Goal: Information Seeking & Learning: Check status

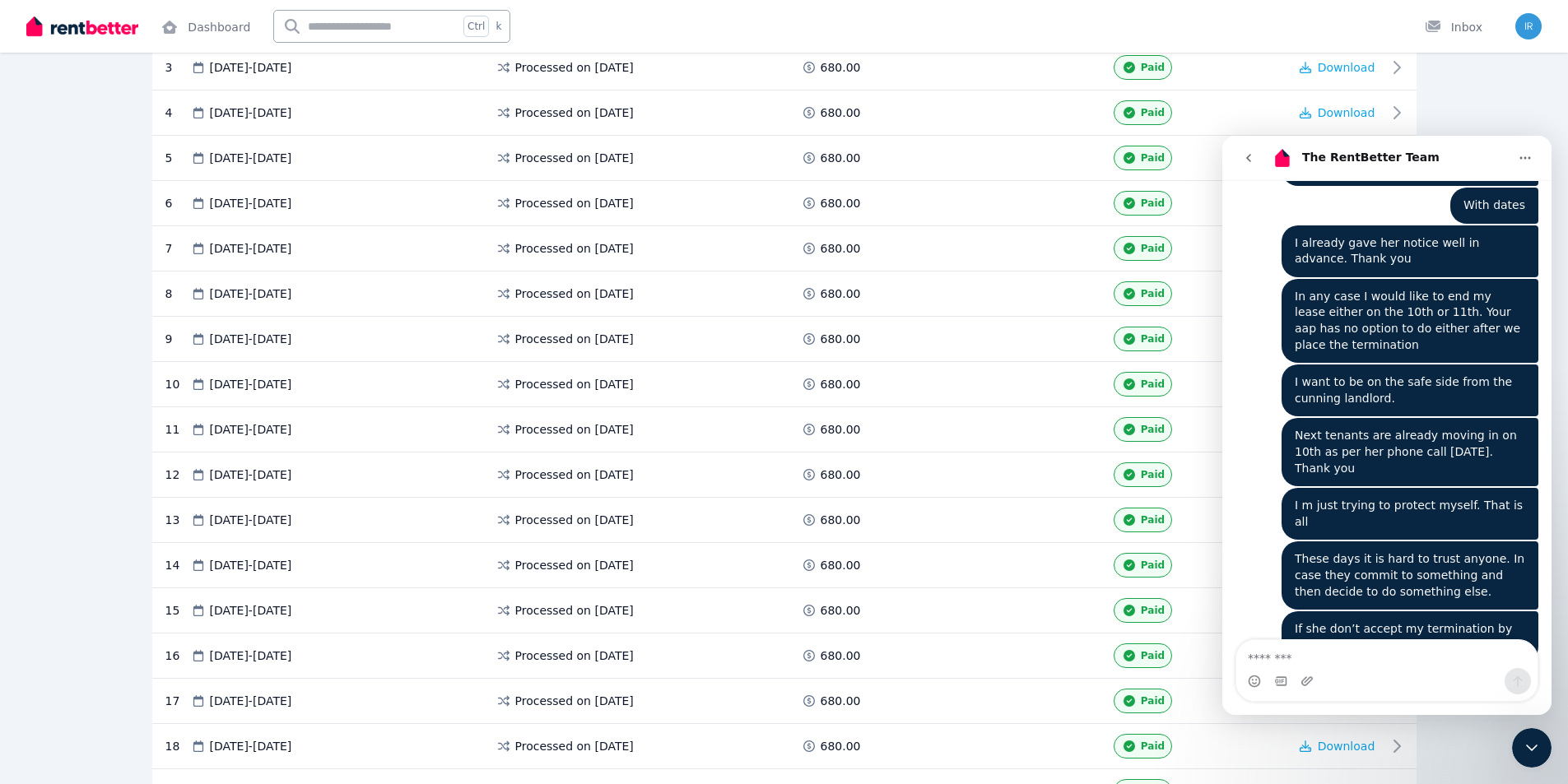
scroll to position [7487, 0]
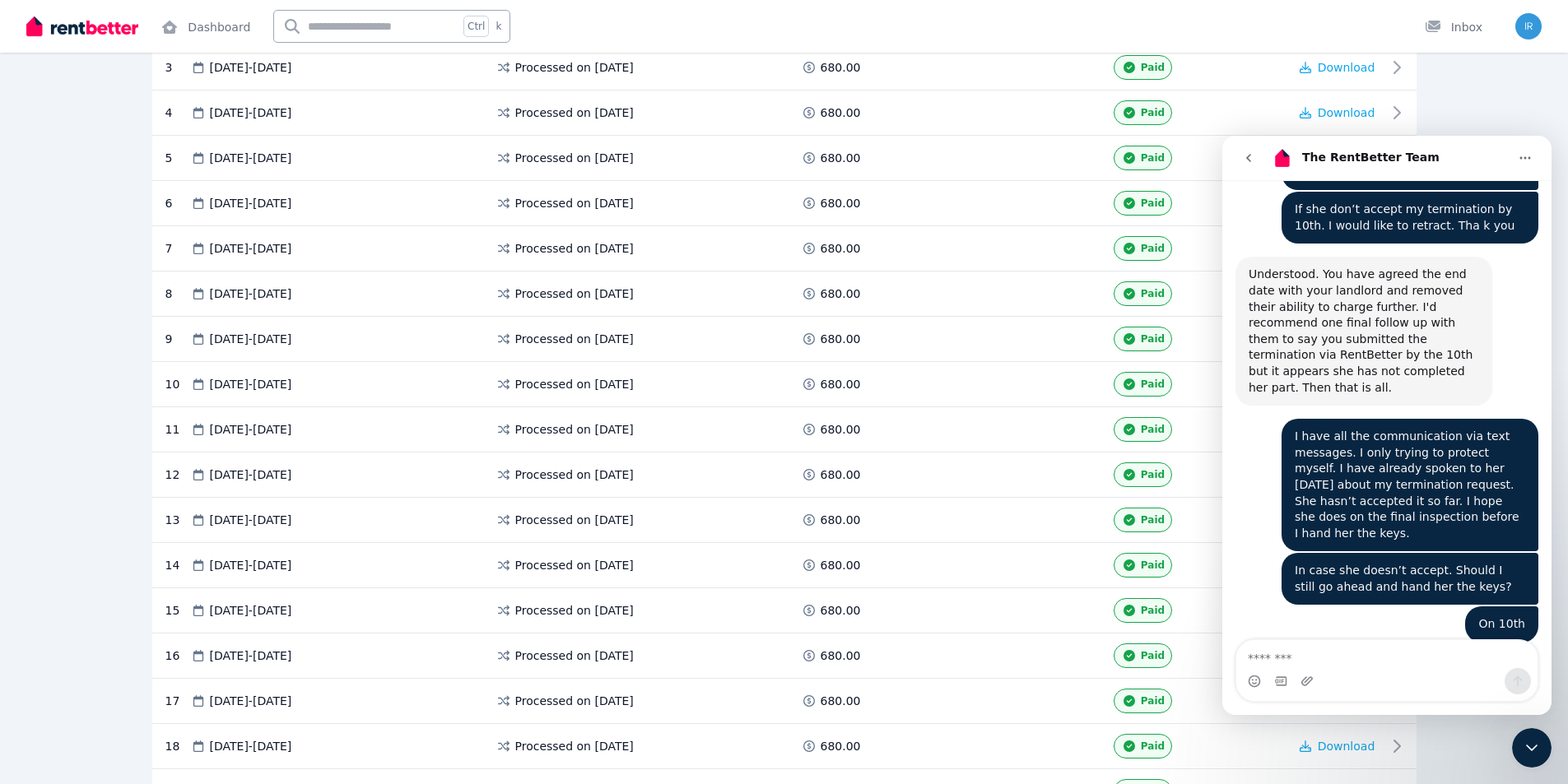
click at [1311, 665] on textarea "Message…" at bounding box center [1387, 654] width 301 height 28
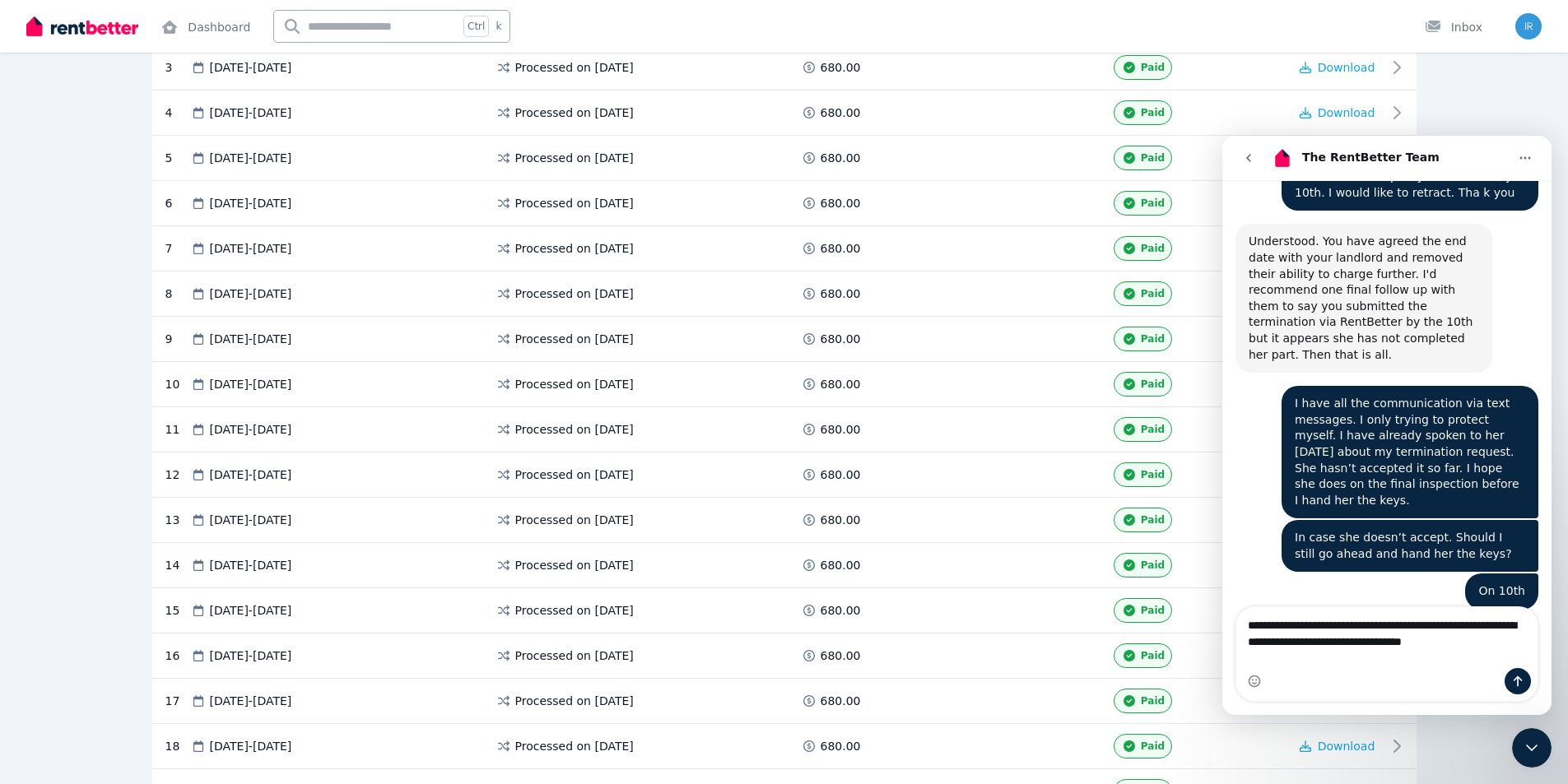
scroll to position [7504, 0]
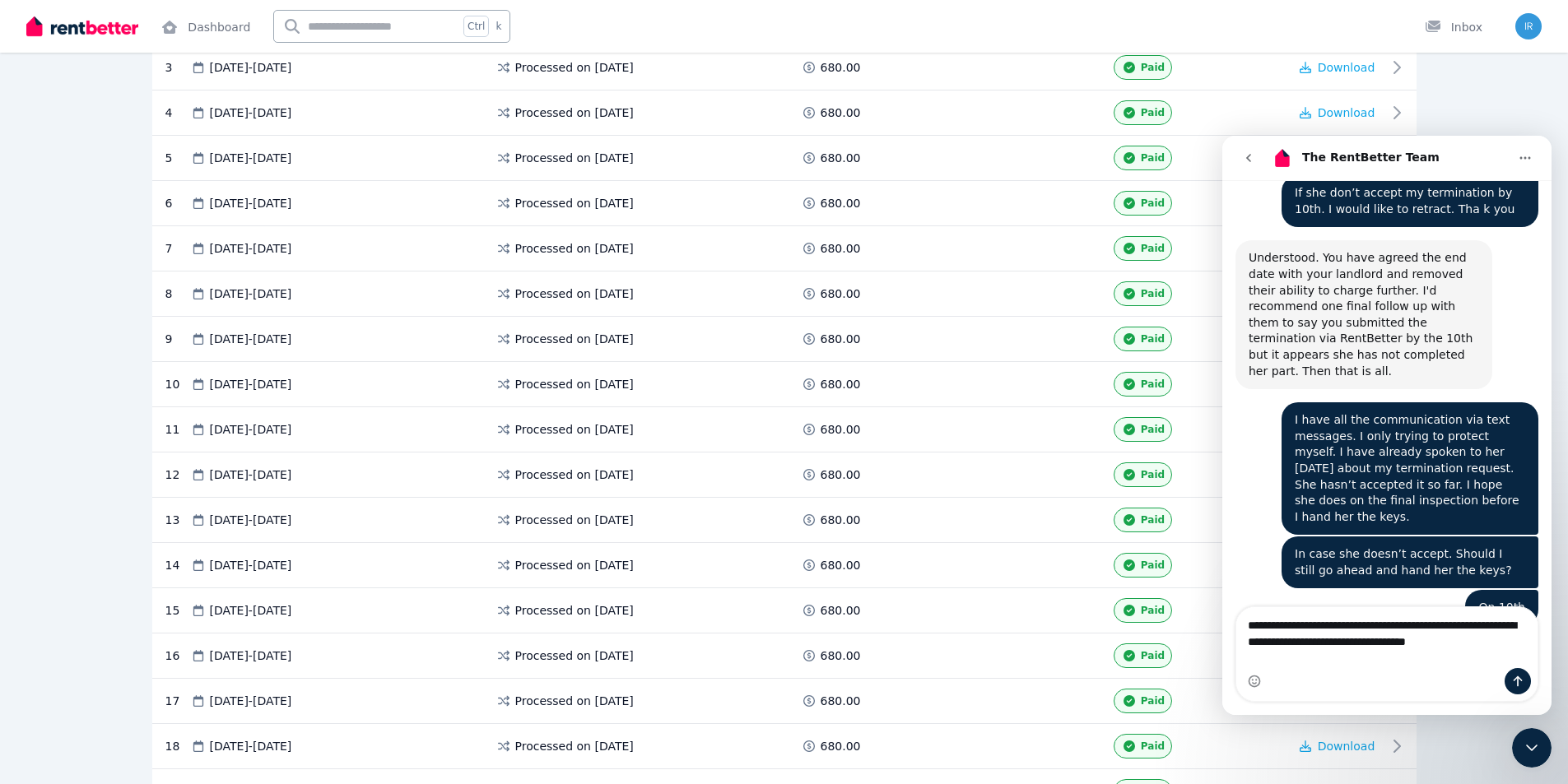
type textarea "**********"
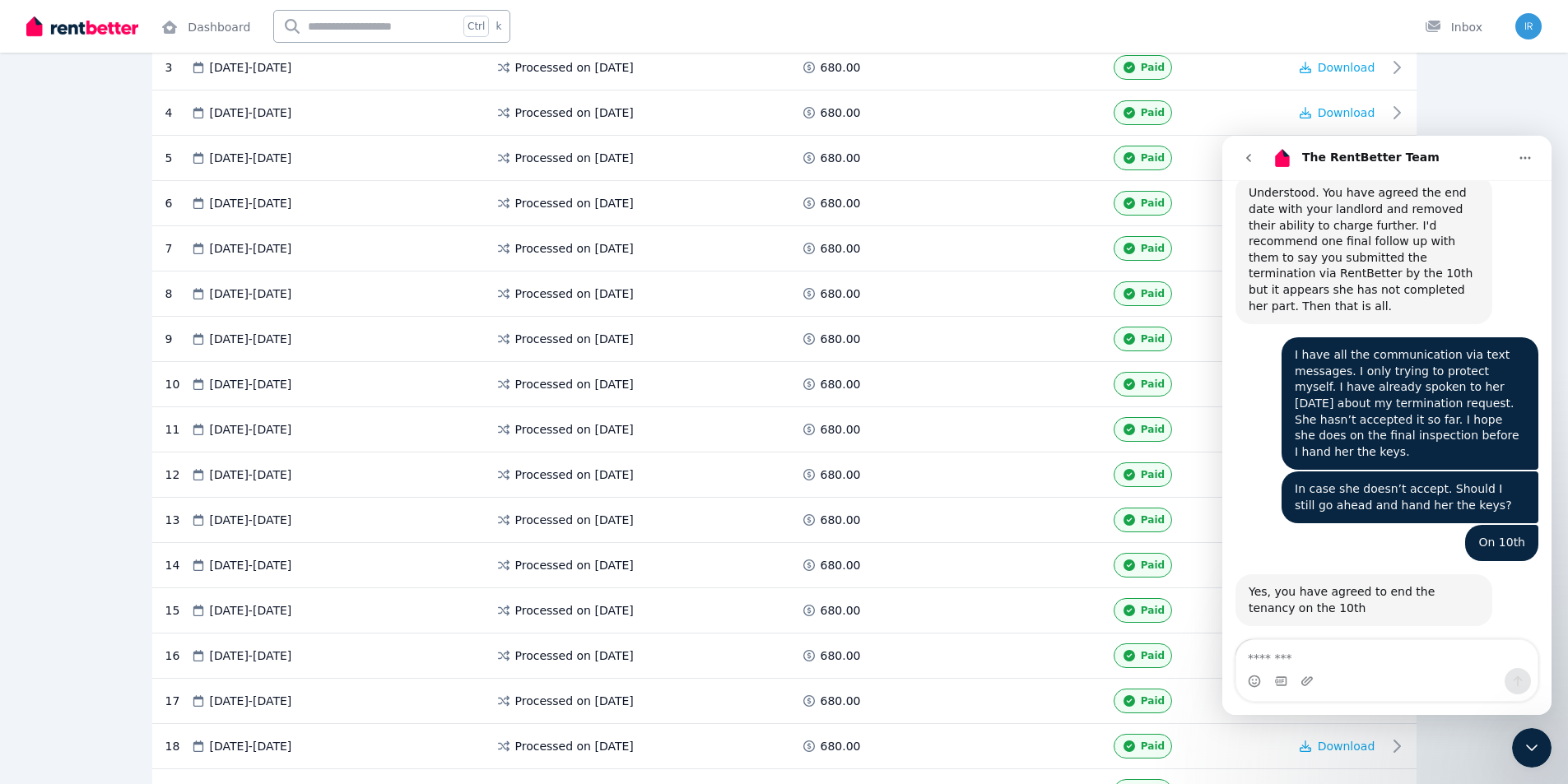
click at [1319, 654] on textarea "Message…" at bounding box center [1387, 654] width 301 height 28
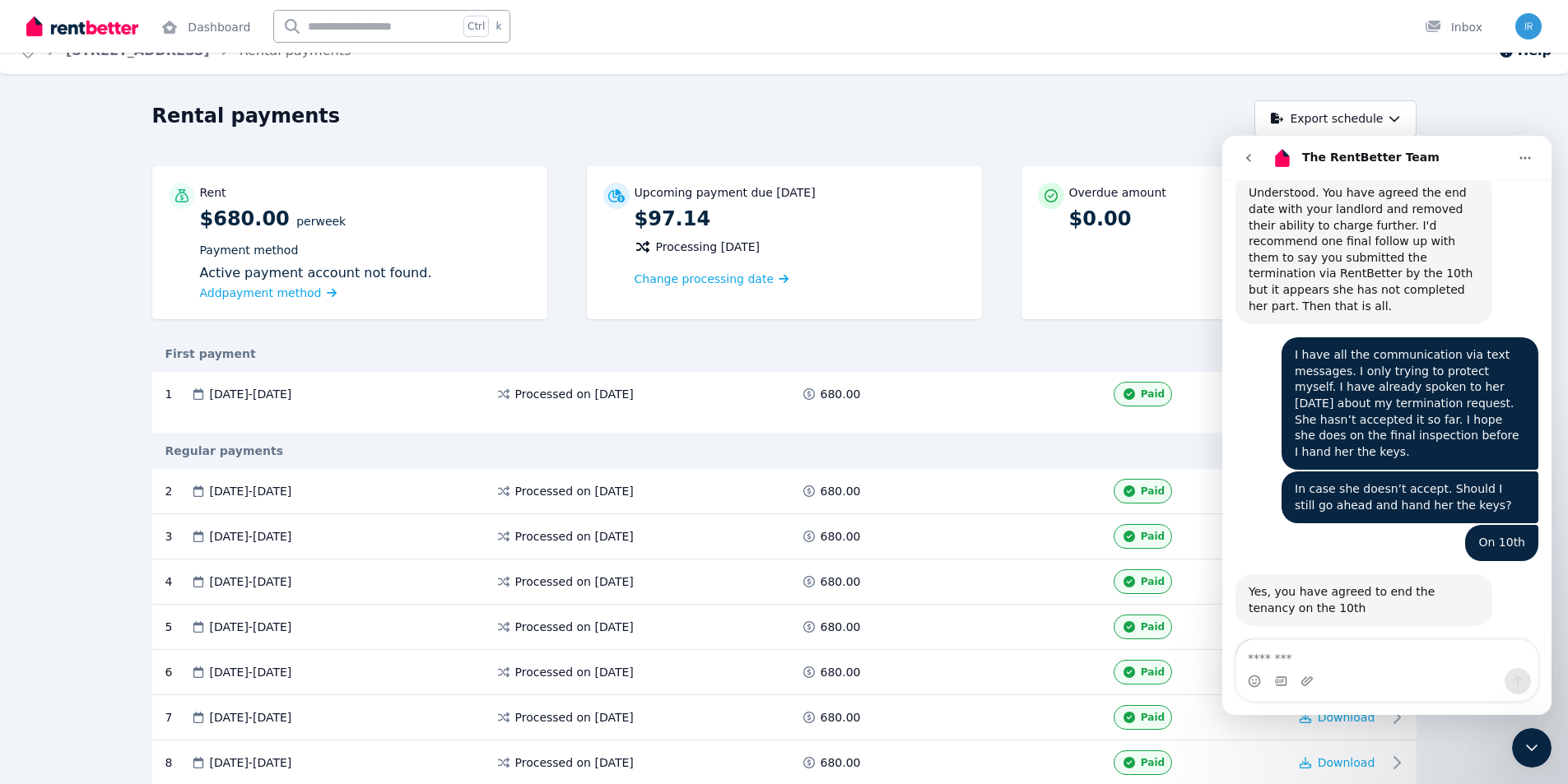
scroll to position [0, 0]
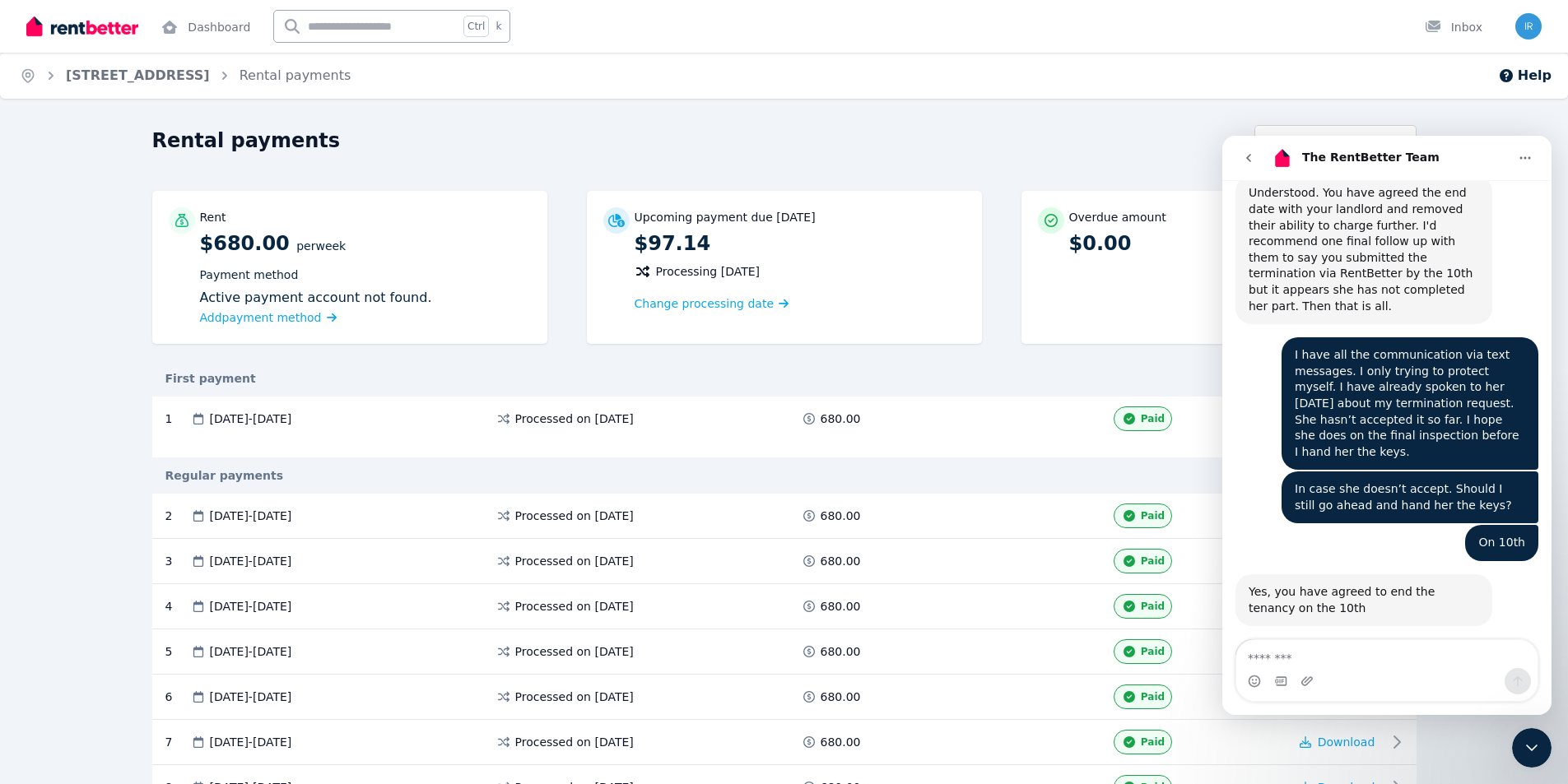
click at [774, 159] on header "Rental payments Export schedule" at bounding box center [784, 143] width 1264 height 36
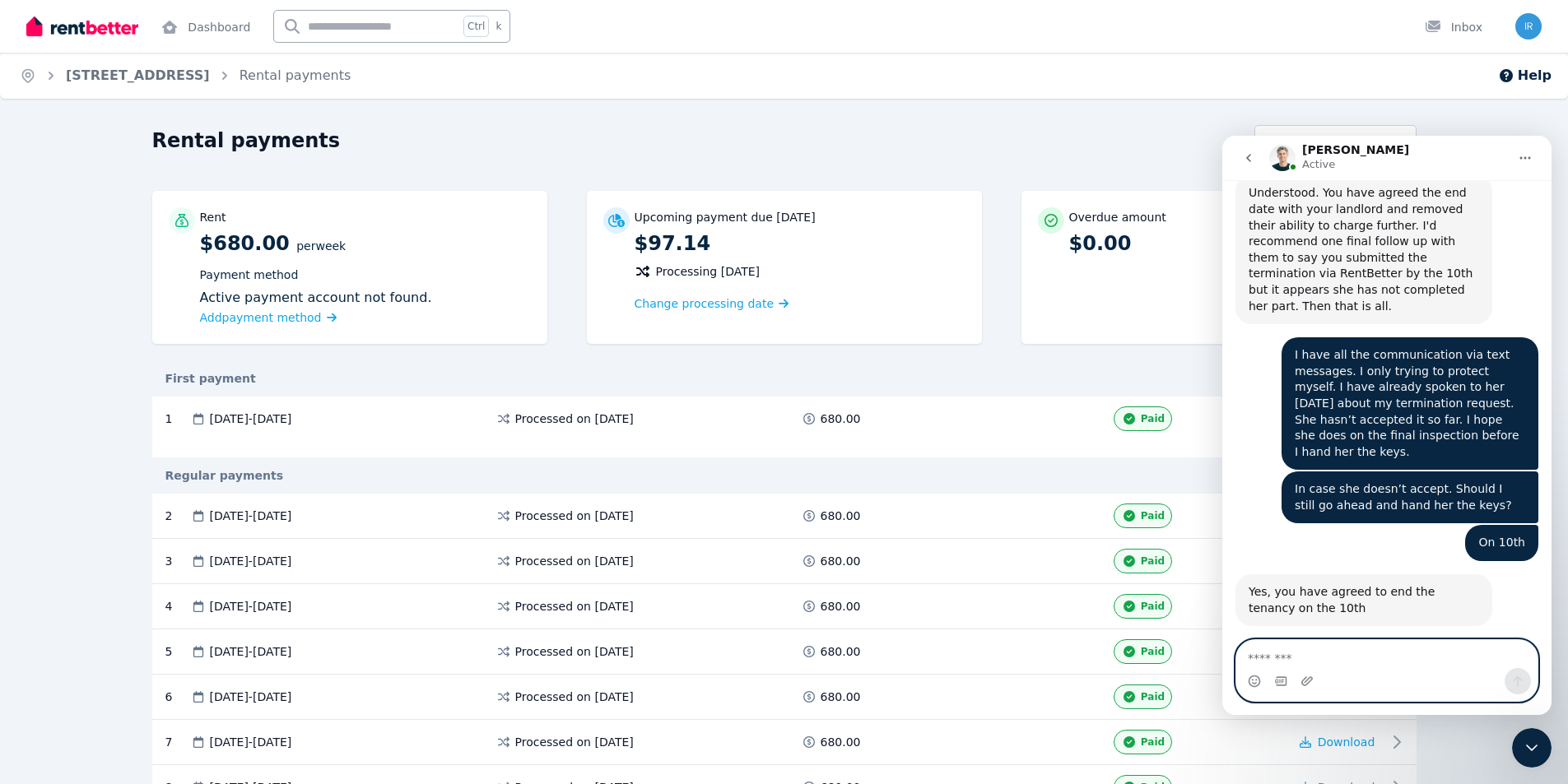
click at [1338, 651] on textarea "Message…" at bounding box center [1387, 654] width 301 height 28
click at [1322, 653] on textarea "Message…" at bounding box center [1387, 654] width 301 height 28
type textarea "*"
type textarea "**********"
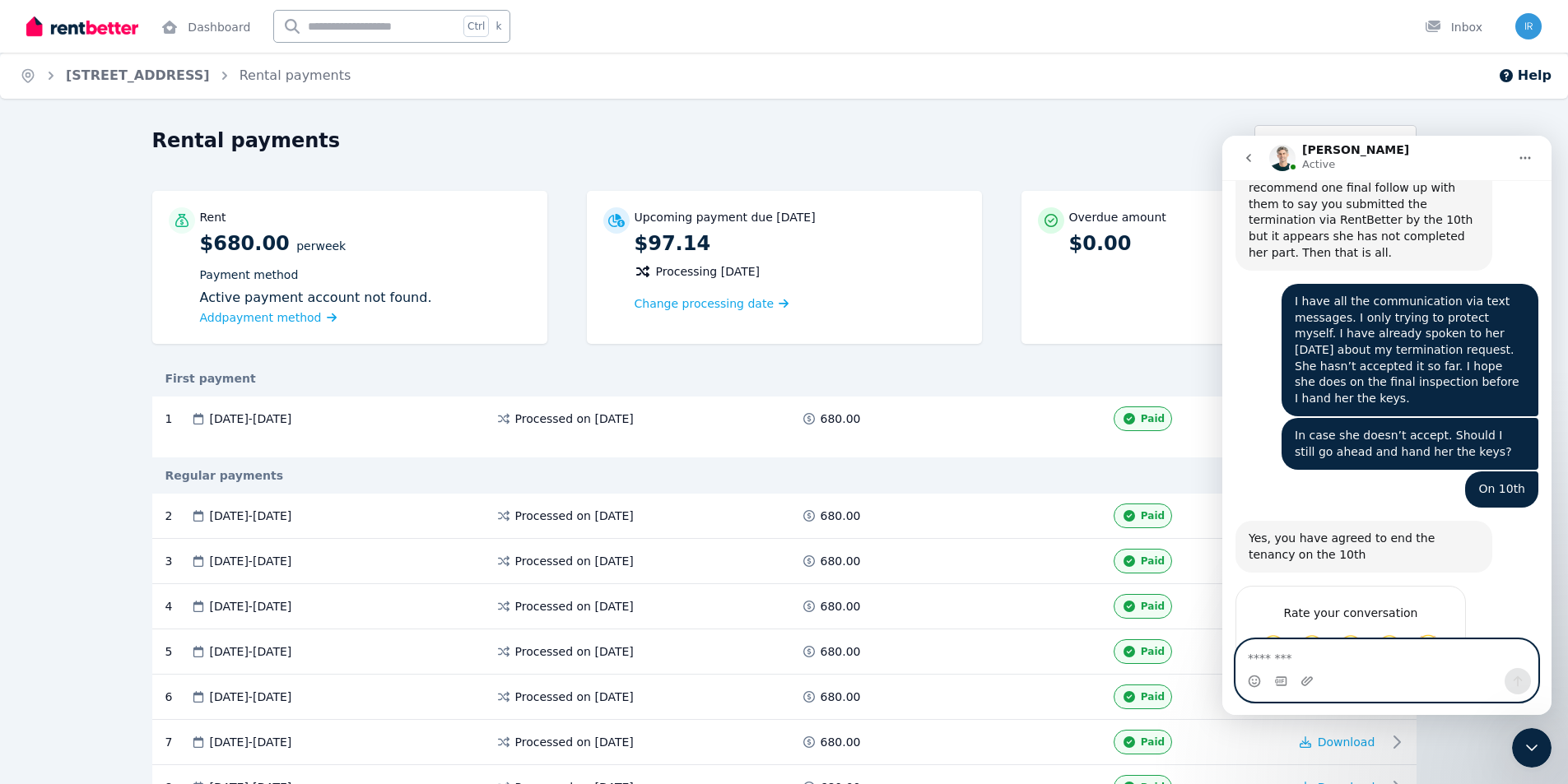
click at [1403, 658] on textarea "Message…" at bounding box center [1387, 654] width 301 height 28
click at [696, 124] on div "Home [STREET_ADDRESS] Rental payments Help Rental payments Export schedule Rent…" at bounding box center [784, 392] width 1568 height 784
click at [1365, 657] on textarea "Message…" at bounding box center [1387, 654] width 301 height 28
drag, startPoint x: 1442, startPoint y: 663, endPoint x: 1065, endPoint y: 671, distance: 377.1
click html "[PERSON_NAME] Active Welcome to RentBetter! Let us know how we can help. [DATE]…"
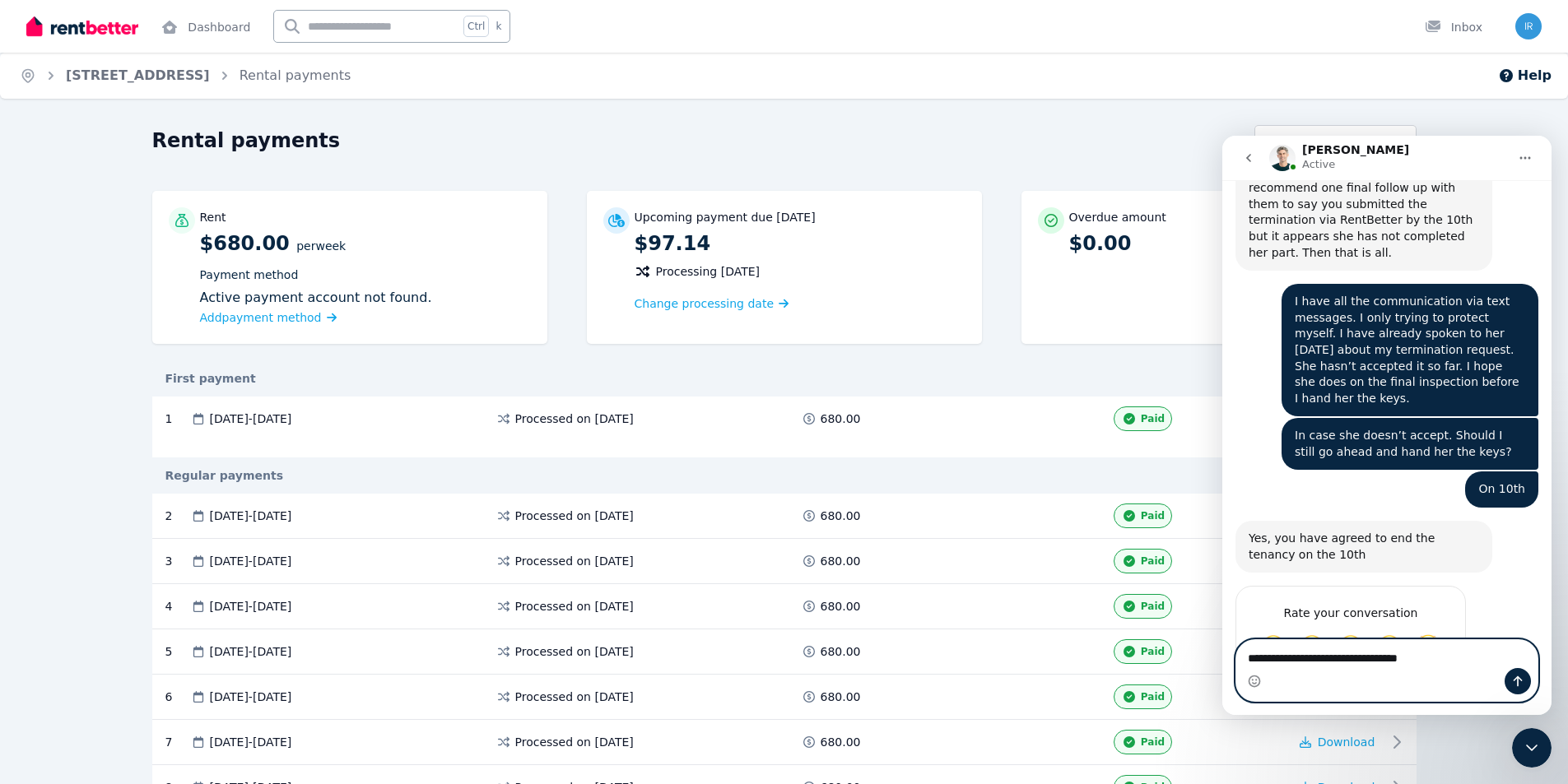
type textarea "**********"
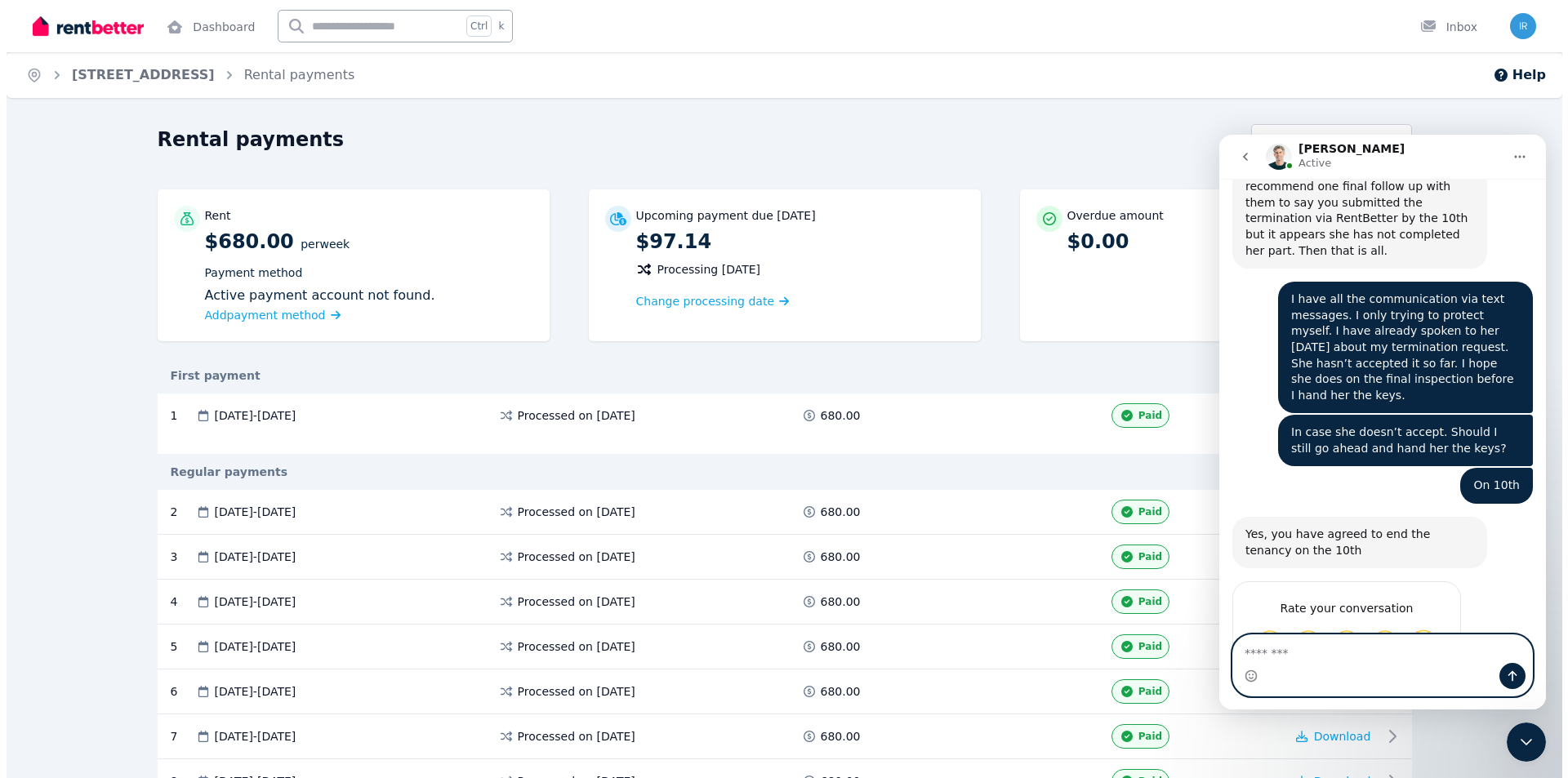
scroll to position [7601, 0]
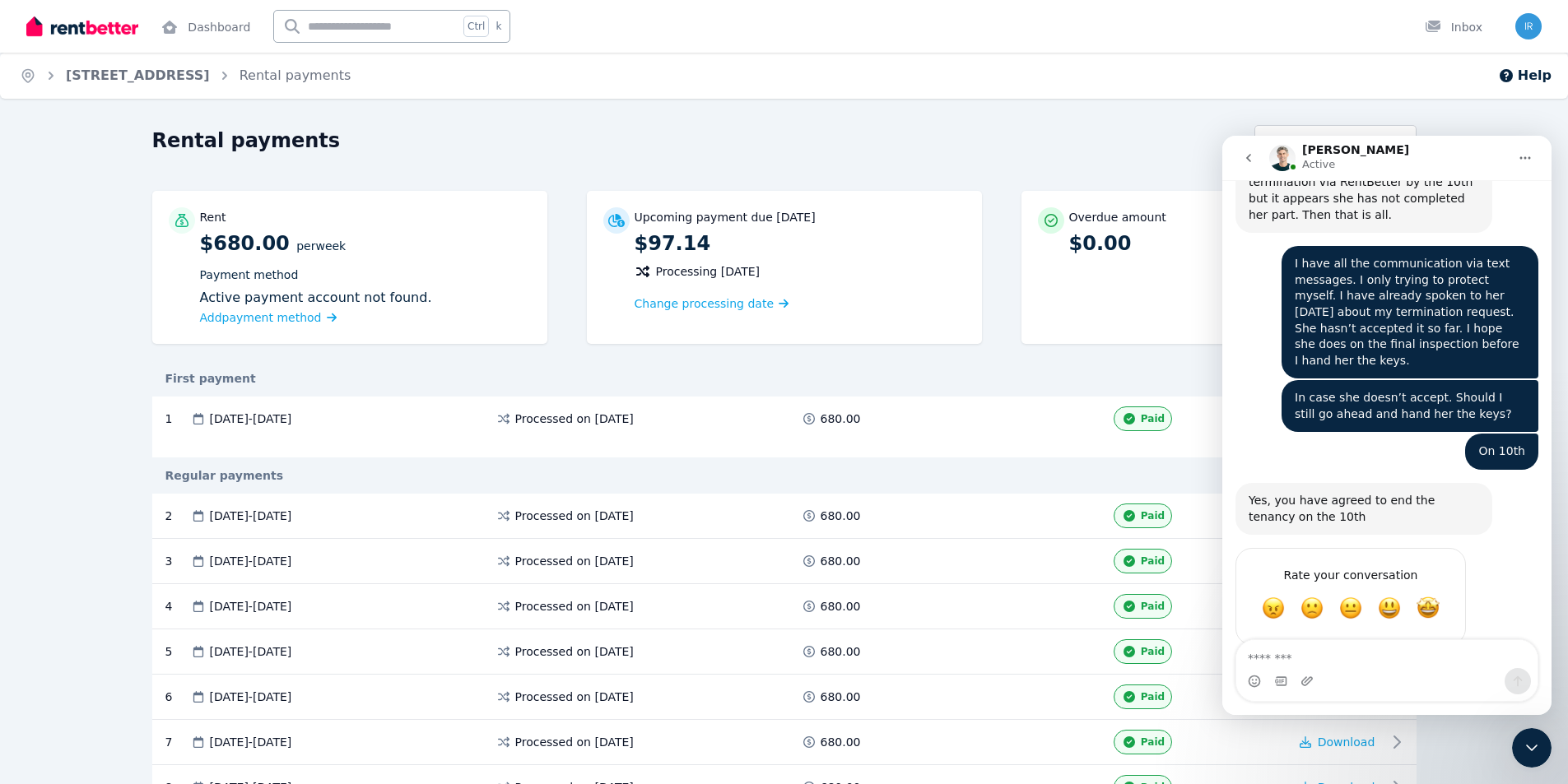
click at [1159, 155] on div "Rental payments" at bounding box center [698, 143] width 1092 height 31
click at [1301, 659] on textarea "Message…" at bounding box center [1387, 654] width 301 height 28
click at [1282, 656] on textarea "Message…" at bounding box center [1387, 654] width 301 height 28
click at [124, 74] on link "[STREET_ADDRESS]" at bounding box center [138, 75] width 144 height 16
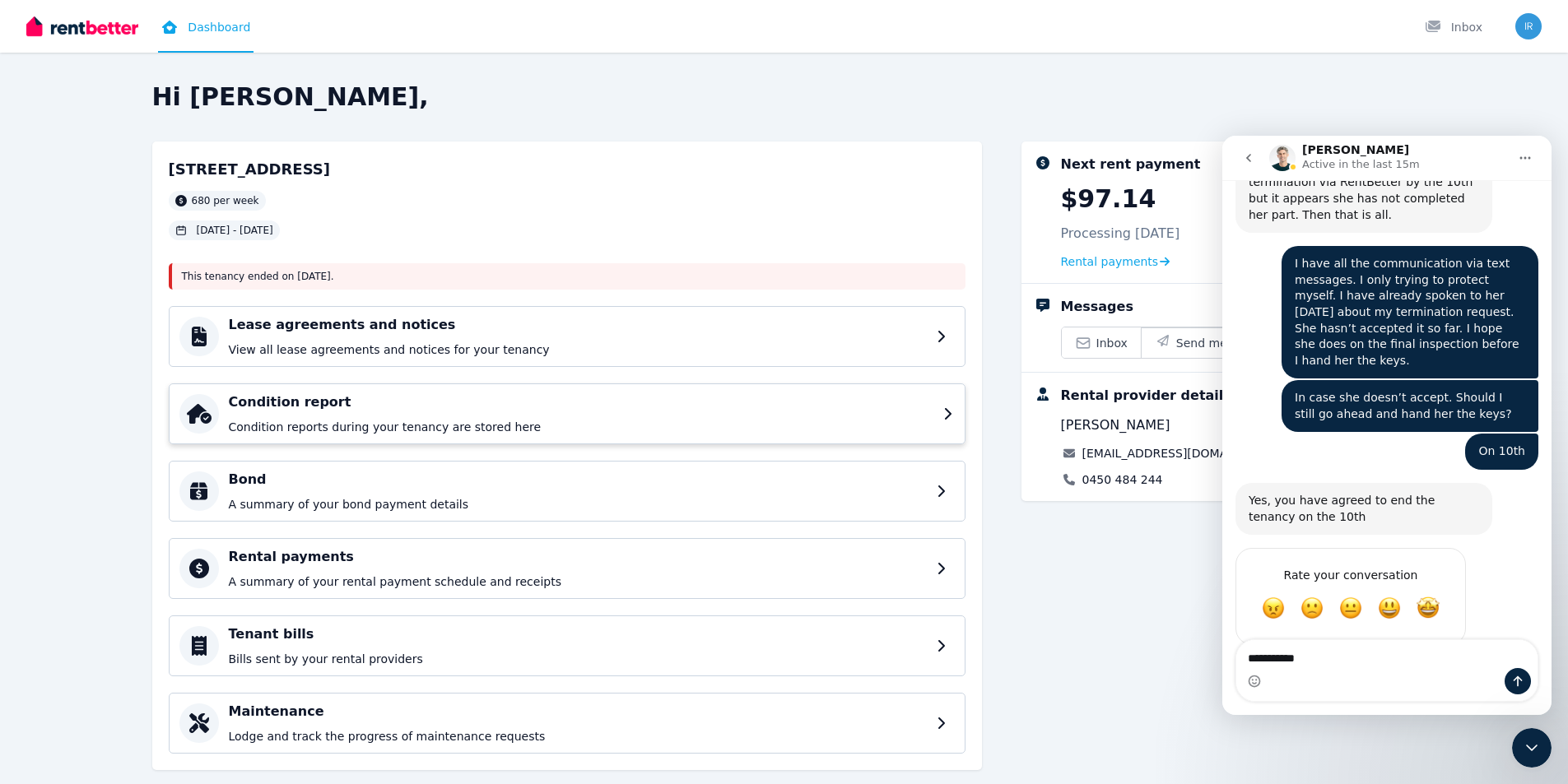
click at [379, 423] on p "Condition reports during your tenancy are stored here" at bounding box center [580, 426] width 704 height 16
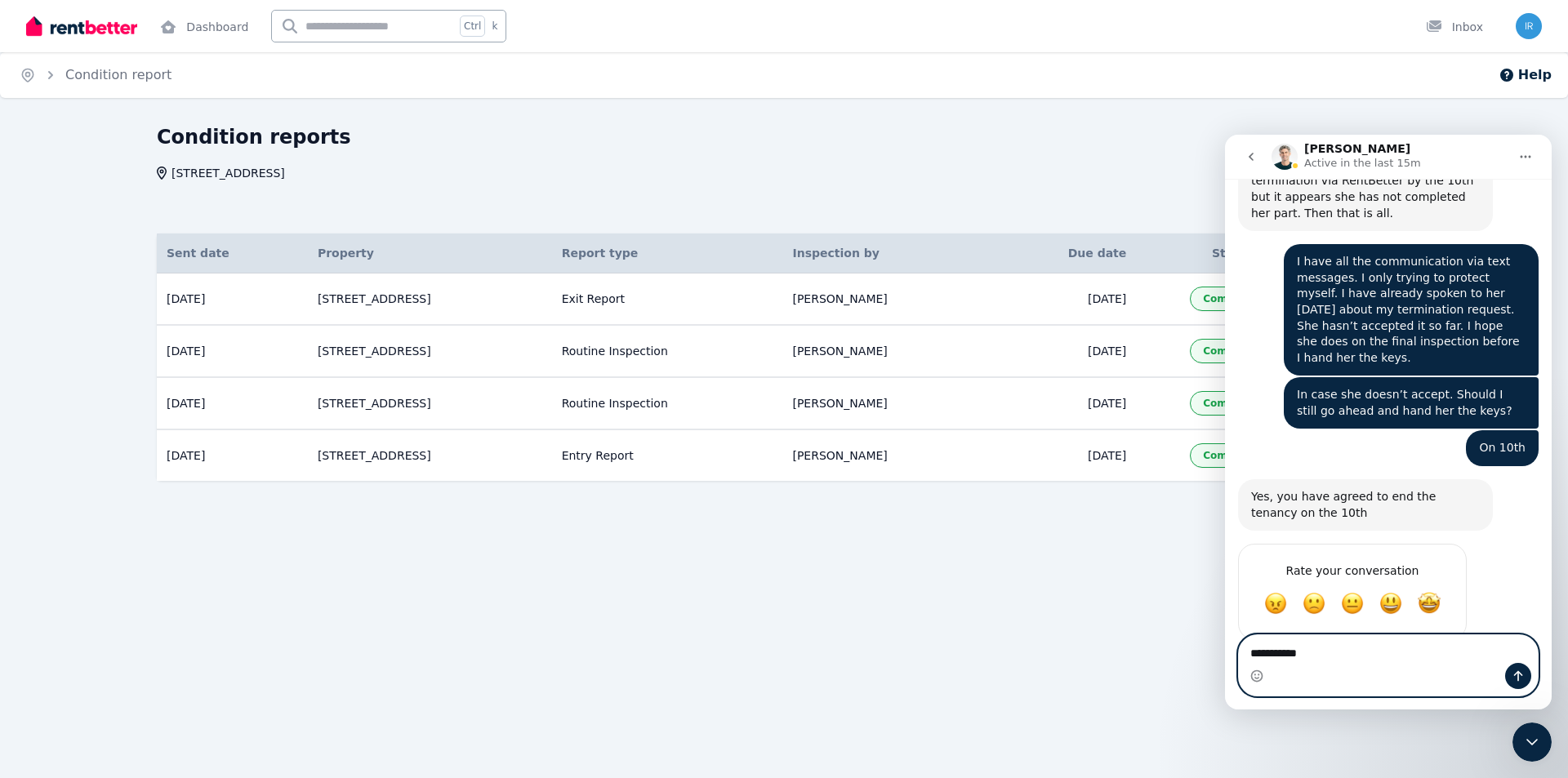
click at [1327, 651] on textarea "**********" at bounding box center [1388, 649] width 299 height 28
type textarea "**********"
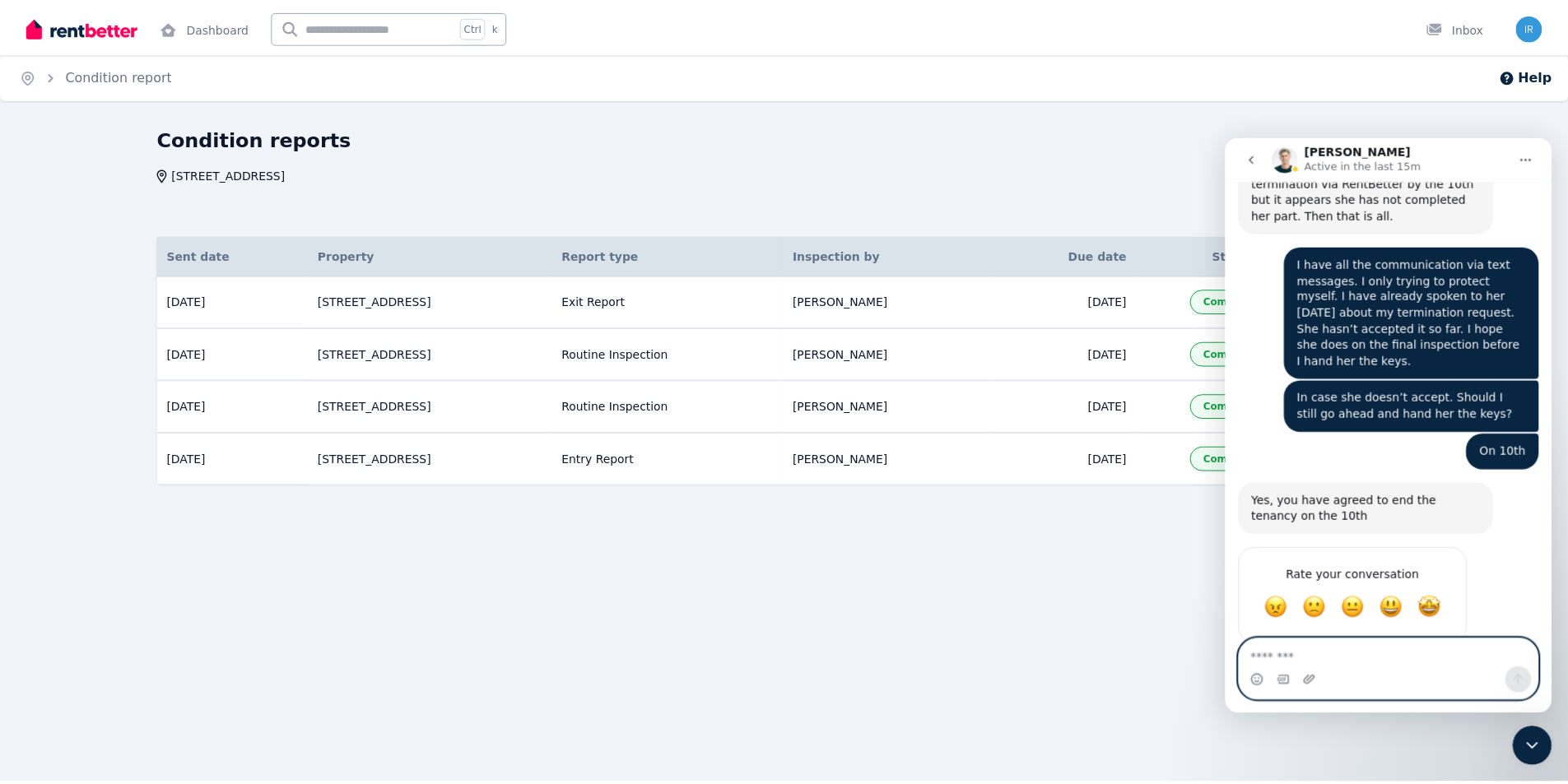
scroll to position [7698, 0]
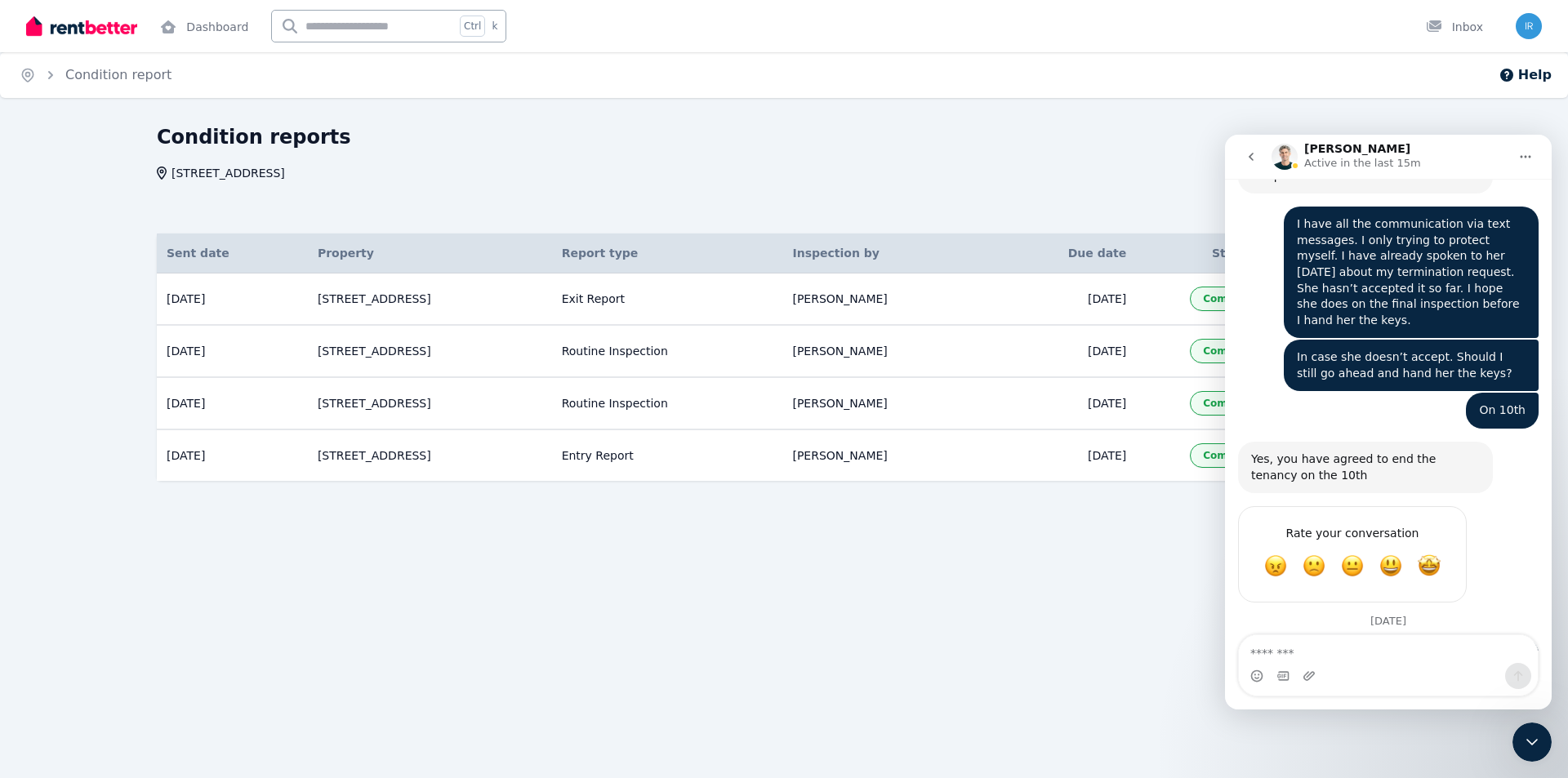
click at [608, 557] on div "Condition reports [STREET_ADDRESS] Sent date Details Property Report type Inspe…" at bounding box center [784, 346] width 1568 height 445
click at [434, 302] on td "[STREET_ADDRESS]" at bounding box center [430, 299] width 244 height 52
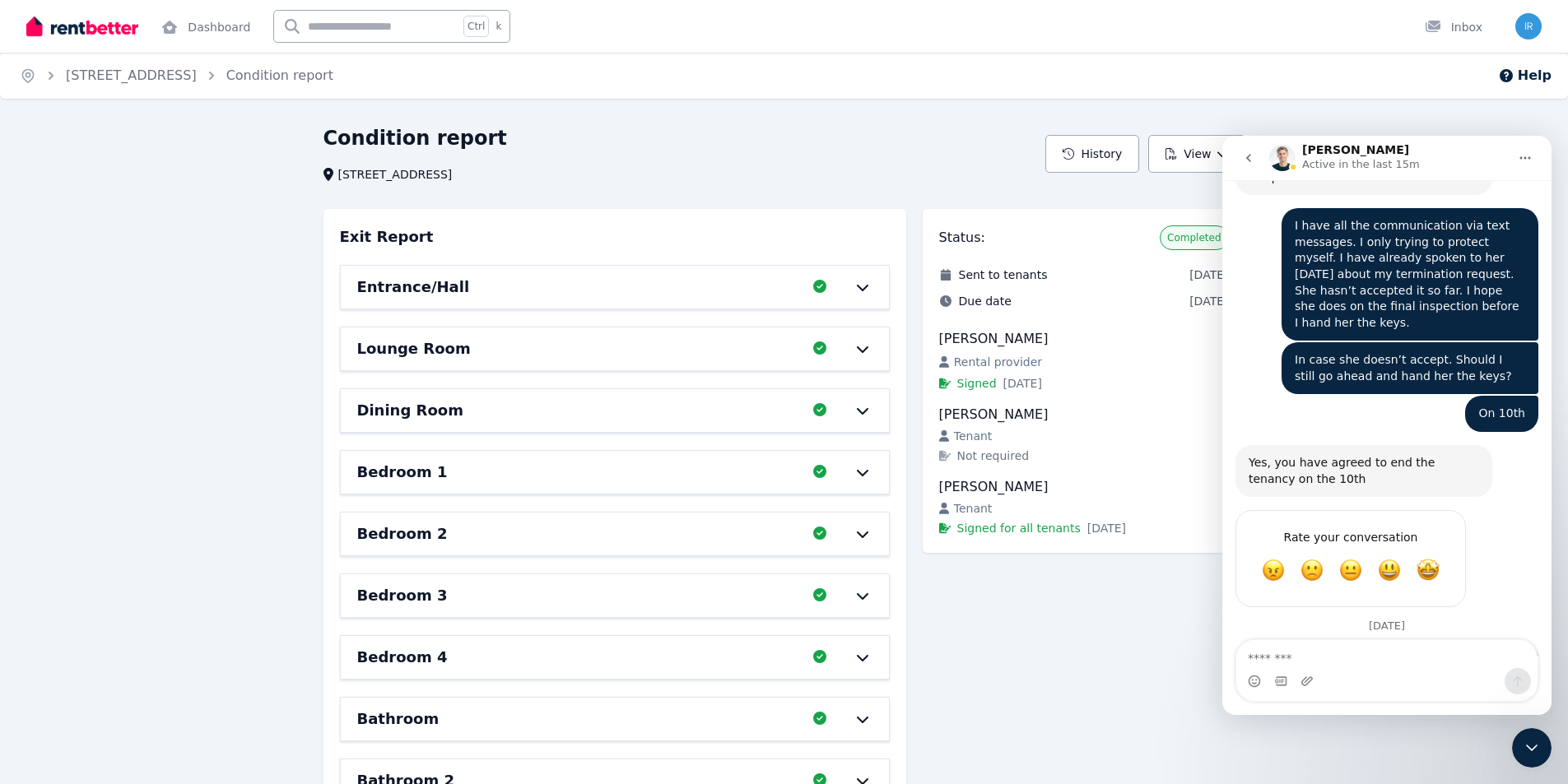
click at [1128, 626] on div "Status: Completed Sent to tenants [DATE] Due date [DATE] [PERSON_NAME] Rental p…" at bounding box center [1084, 745] width 322 height 1073
click at [1528, 748] on icon "Close Intercom Messenger" at bounding box center [1531, 748] width 20 height 20
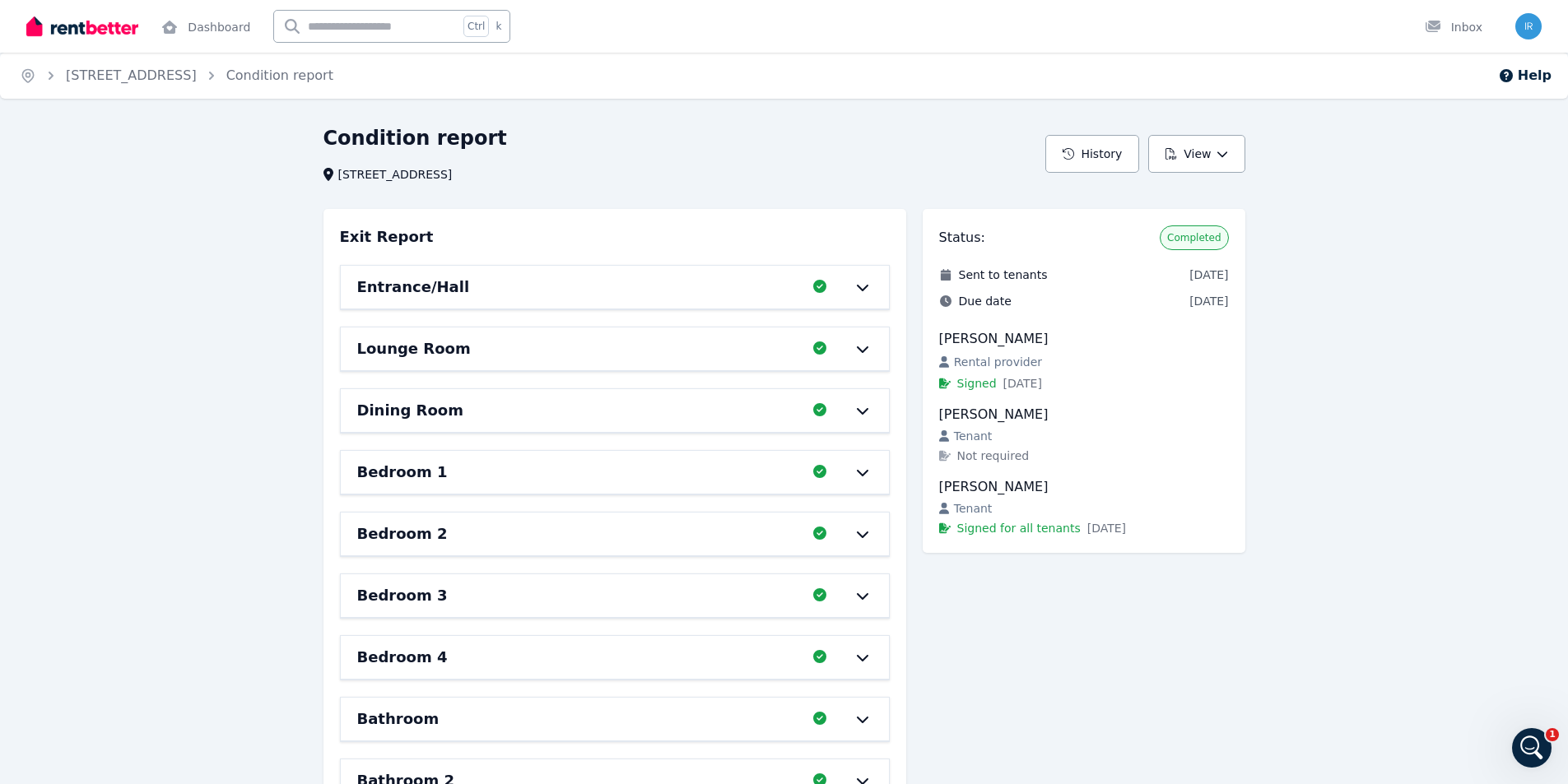
click at [1528, 743] on icon "Open Intercom Messenger" at bounding box center [1532, 748] width 27 height 27
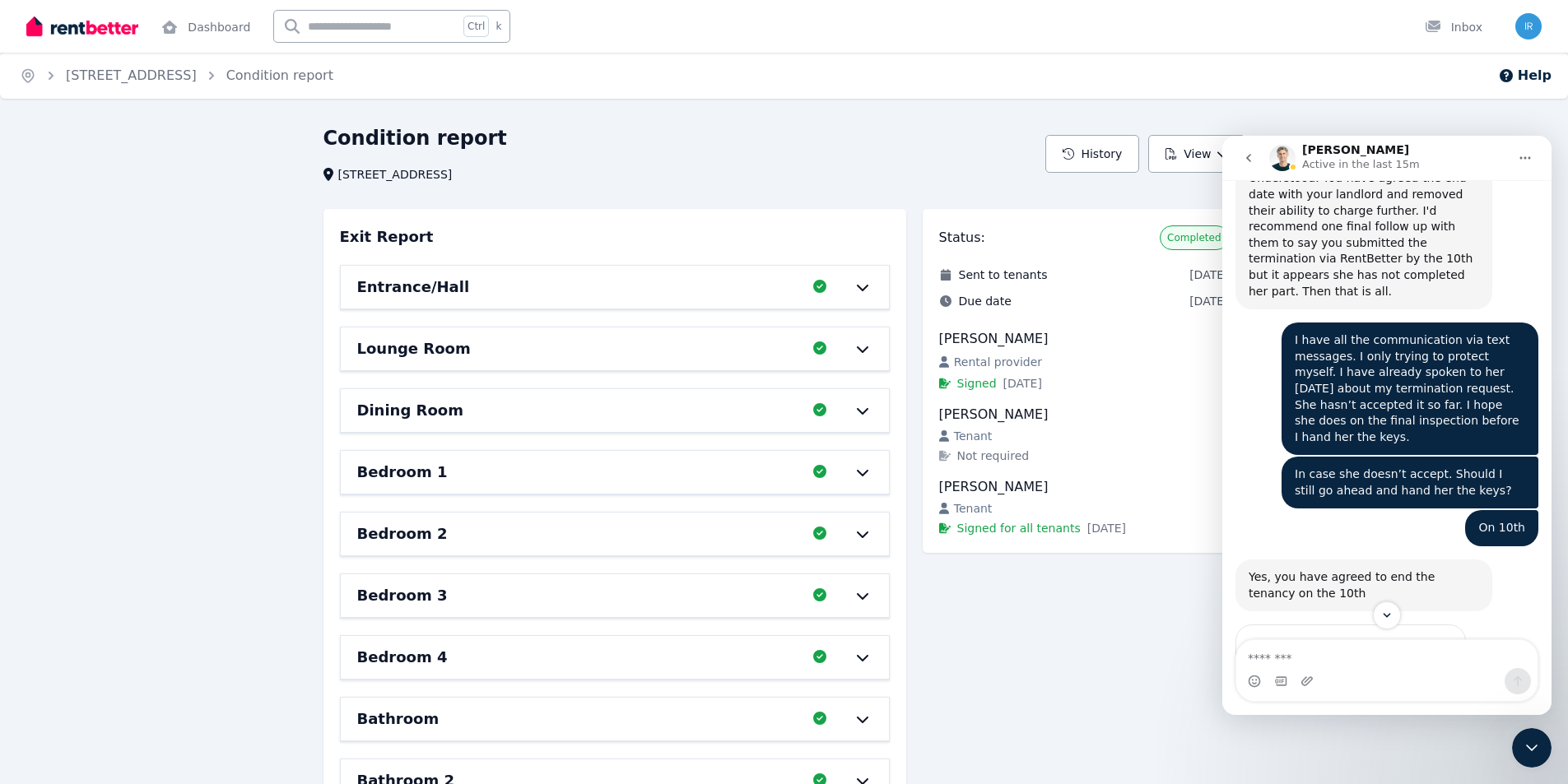
scroll to position [7698, 0]
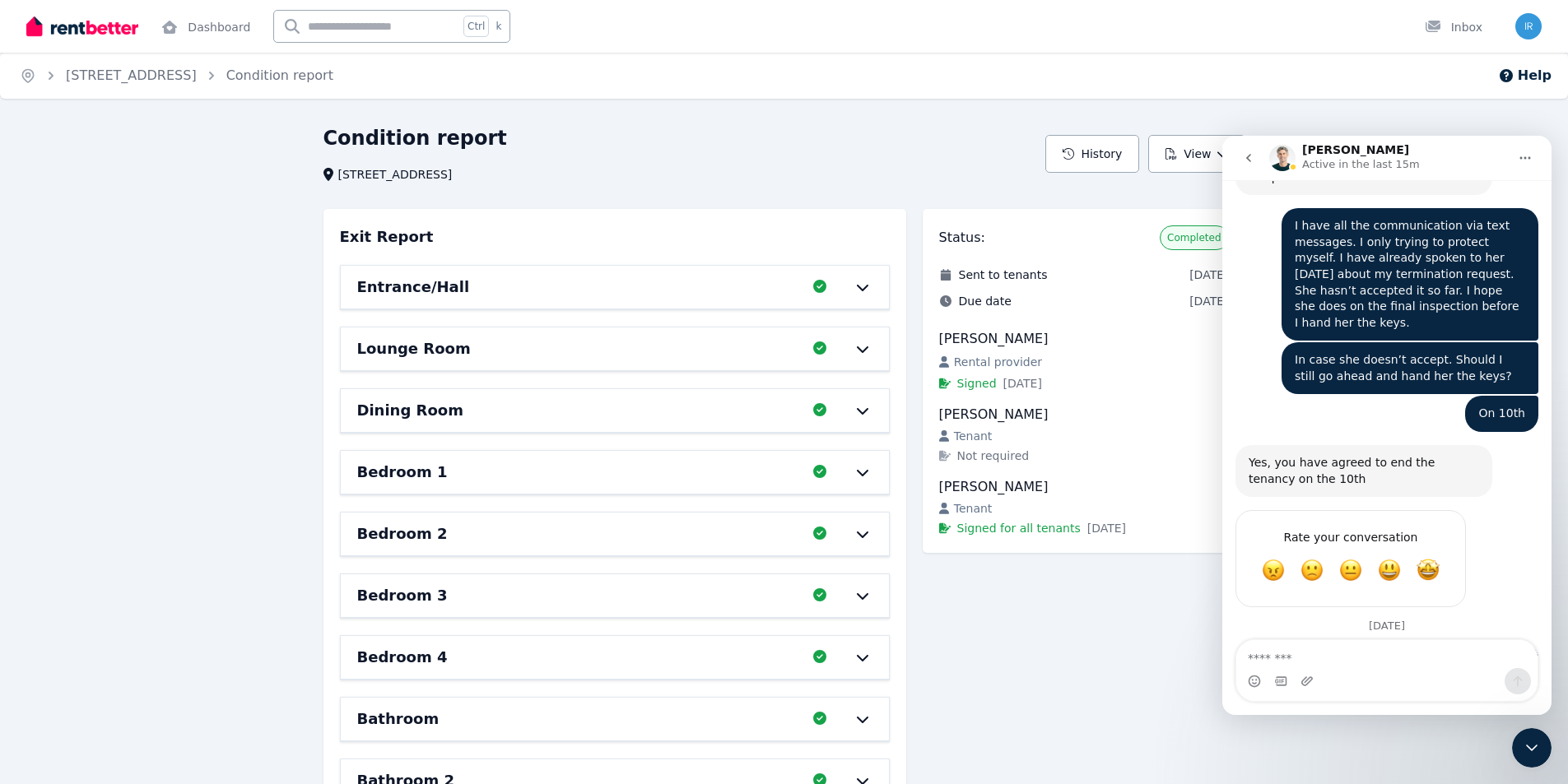
click at [1351, 659] on textarea "Message…" at bounding box center [1387, 654] width 301 height 28
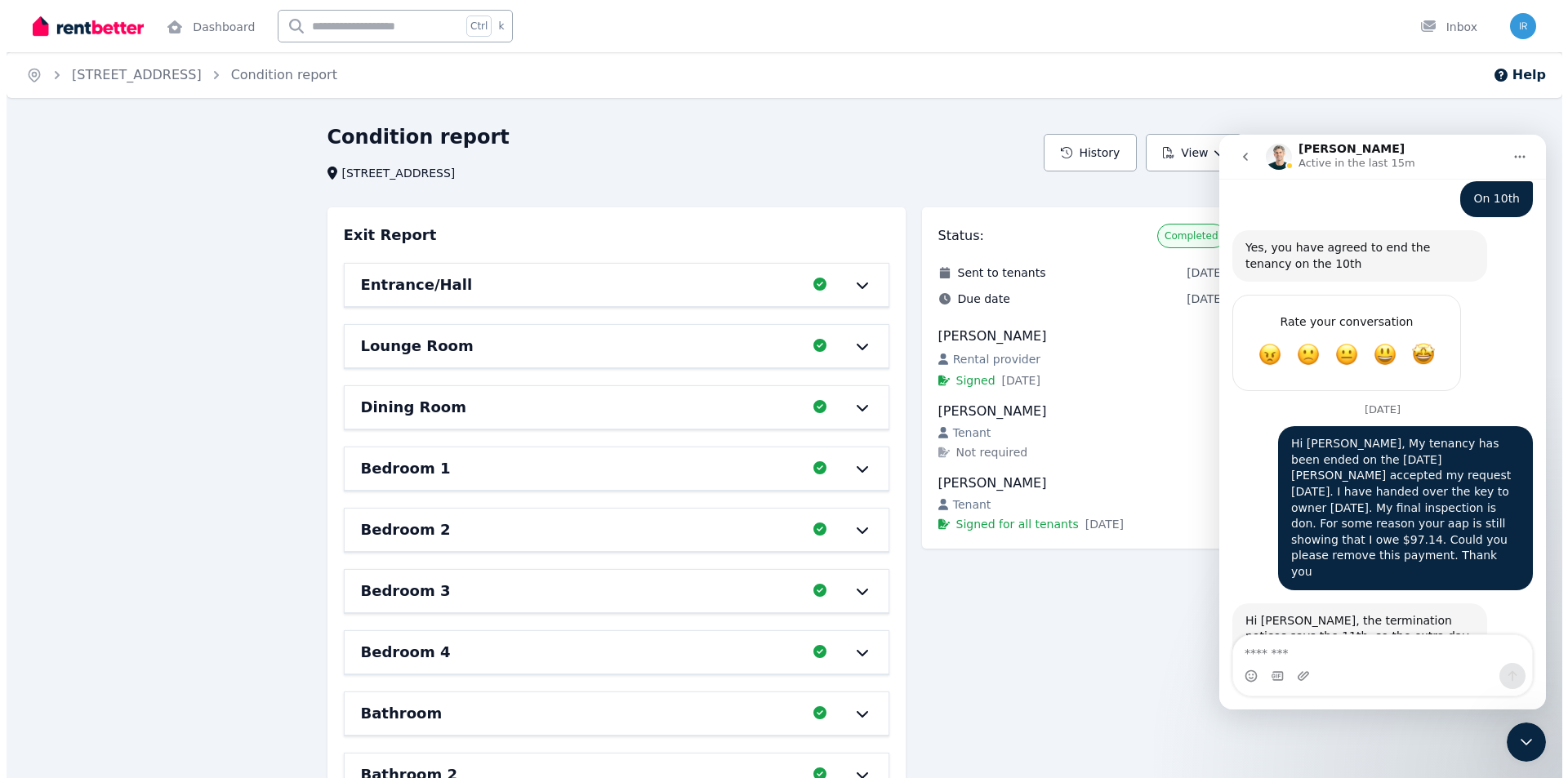
scroll to position [7879, 0]
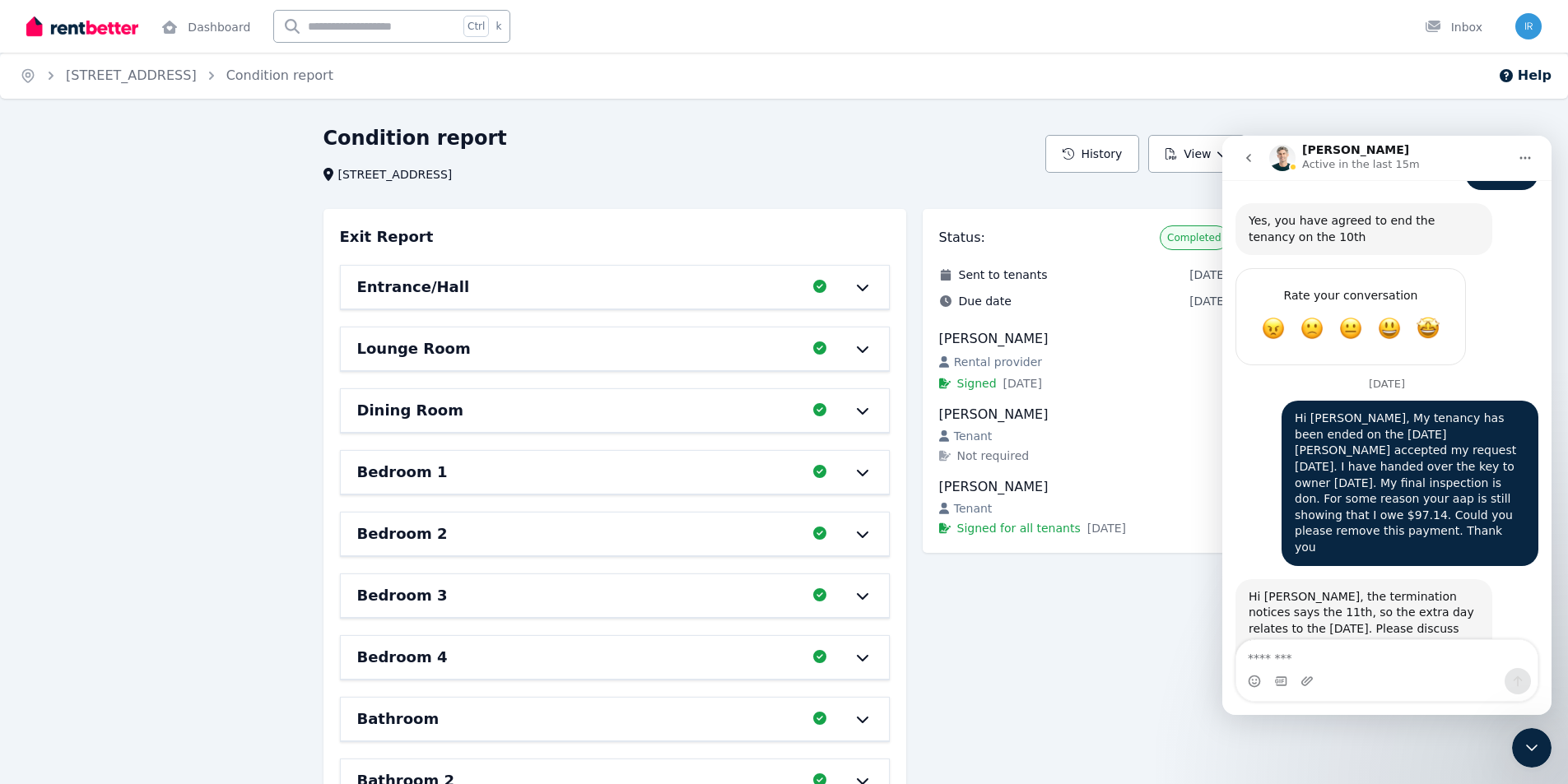
click at [1124, 647] on div "Status: Completed Sent to tenants [DATE] Due date [DATE] [PERSON_NAME] Rental p…" at bounding box center [1084, 745] width 322 height 1073
click at [1398, 122] on div "Home [STREET_ADDRESS] Condition report Help Condition report [STREET_ADDRESS] H…" at bounding box center [784, 392] width 1568 height 784
click at [1539, 756] on icon "Close Intercom Messenger" at bounding box center [1531, 748] width 20 height 20
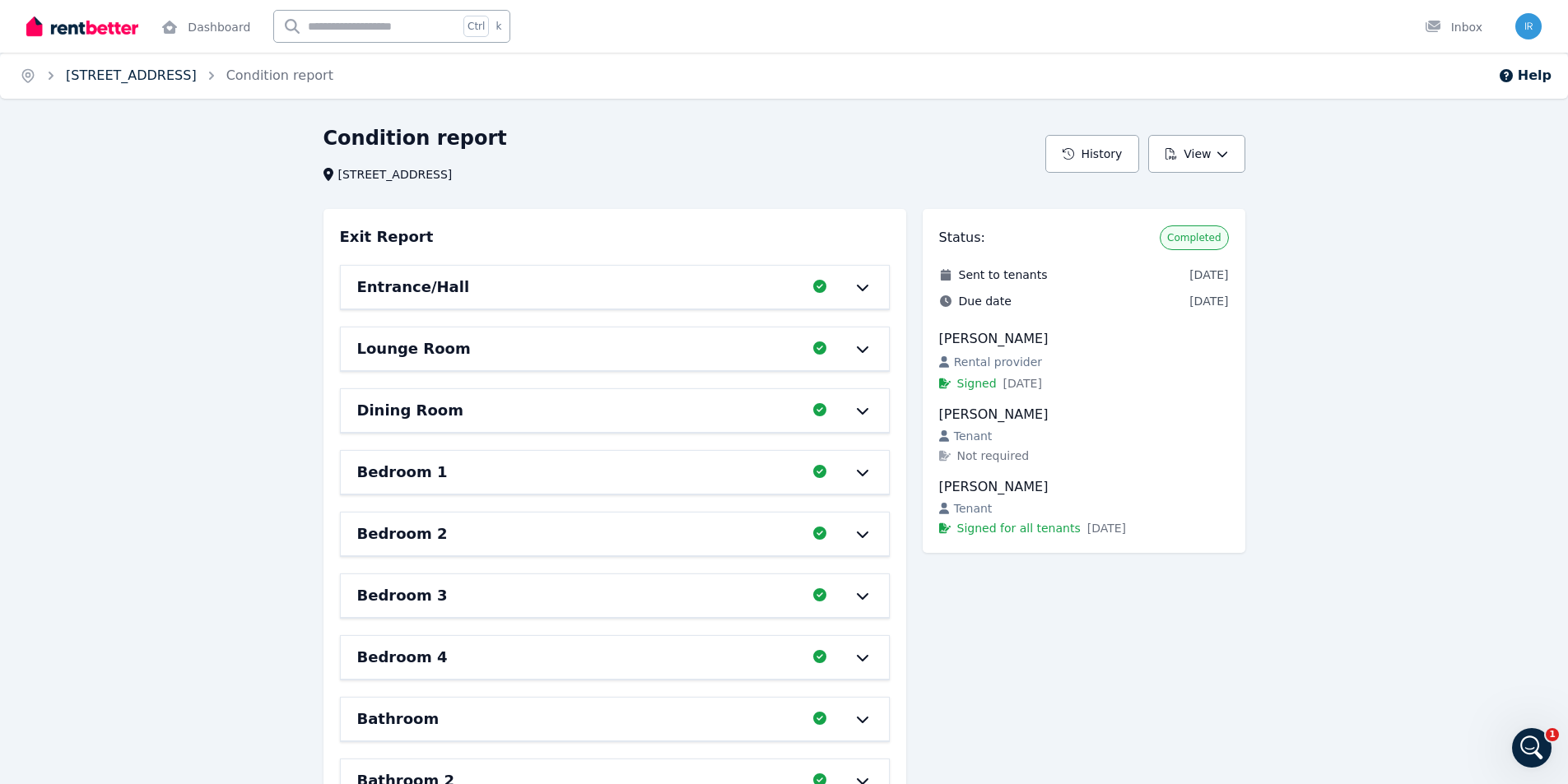
click at [176, 76] on link "[STREET_ADDRESS]" at bounding box center [131, 75] width 131 height 16
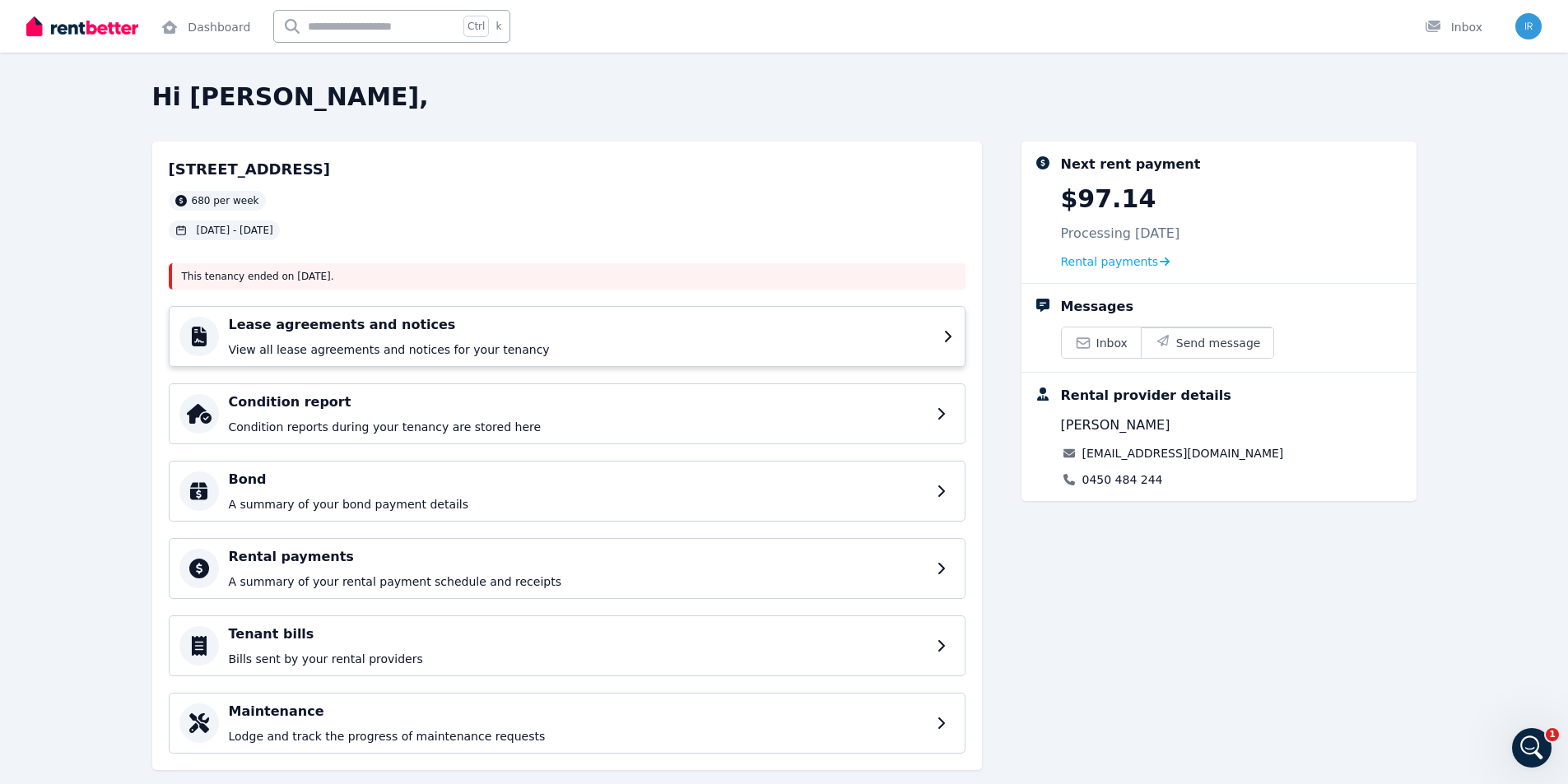
click at [703, 335] on div "Lease agreements and notices View all lease agreements and notices for your ten…" at bounding box center [580, 336] width 704 height 42
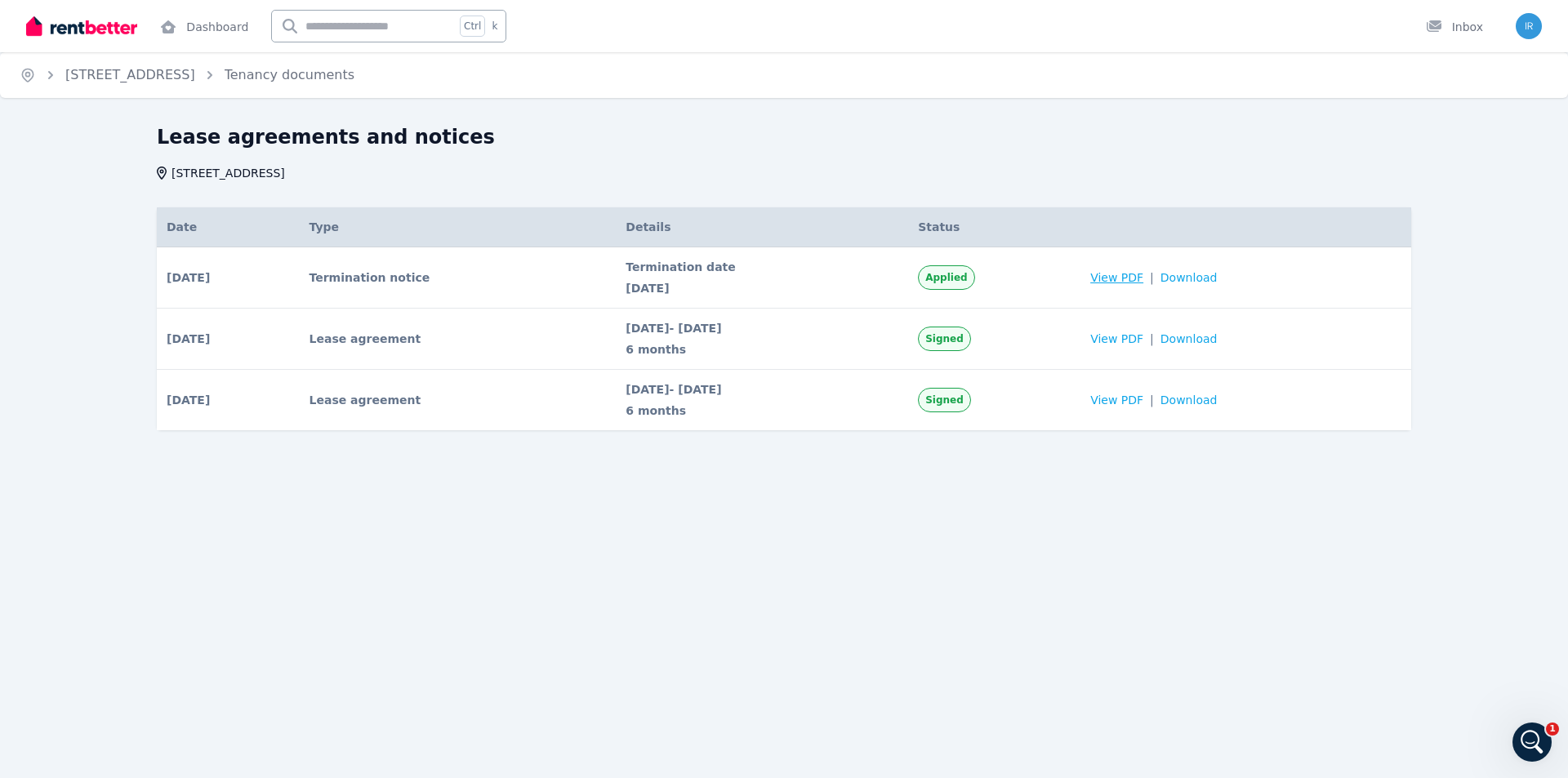
click at [1134, 280] on span "View PDF" at bounding box center [1117, 277] width 53 height 16
click at [1532, 739] on icon "Open Intercom Messenger" at bounding box center [1532, 742] width 27 height 27
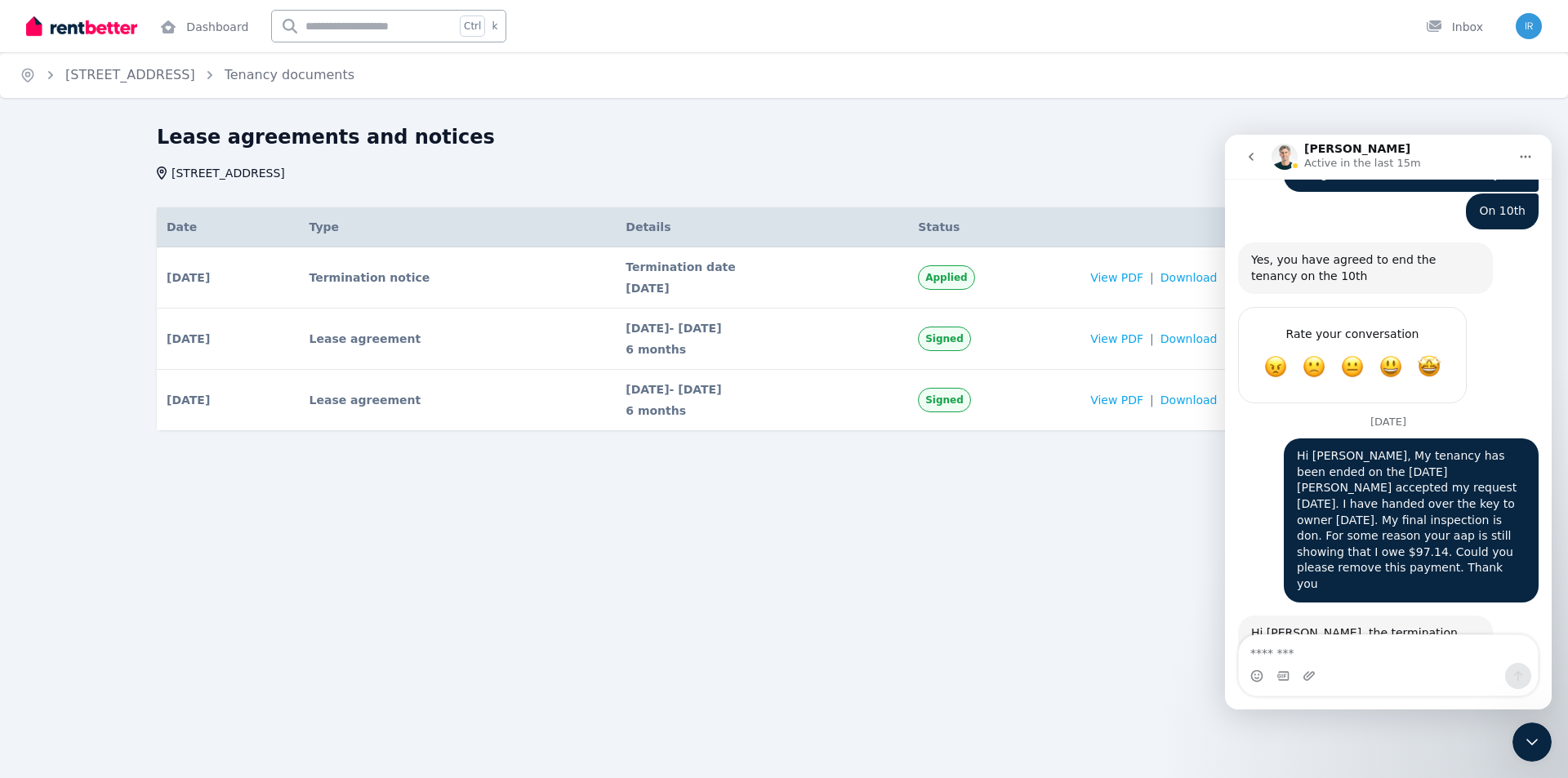
scroll to position [7879, 0]
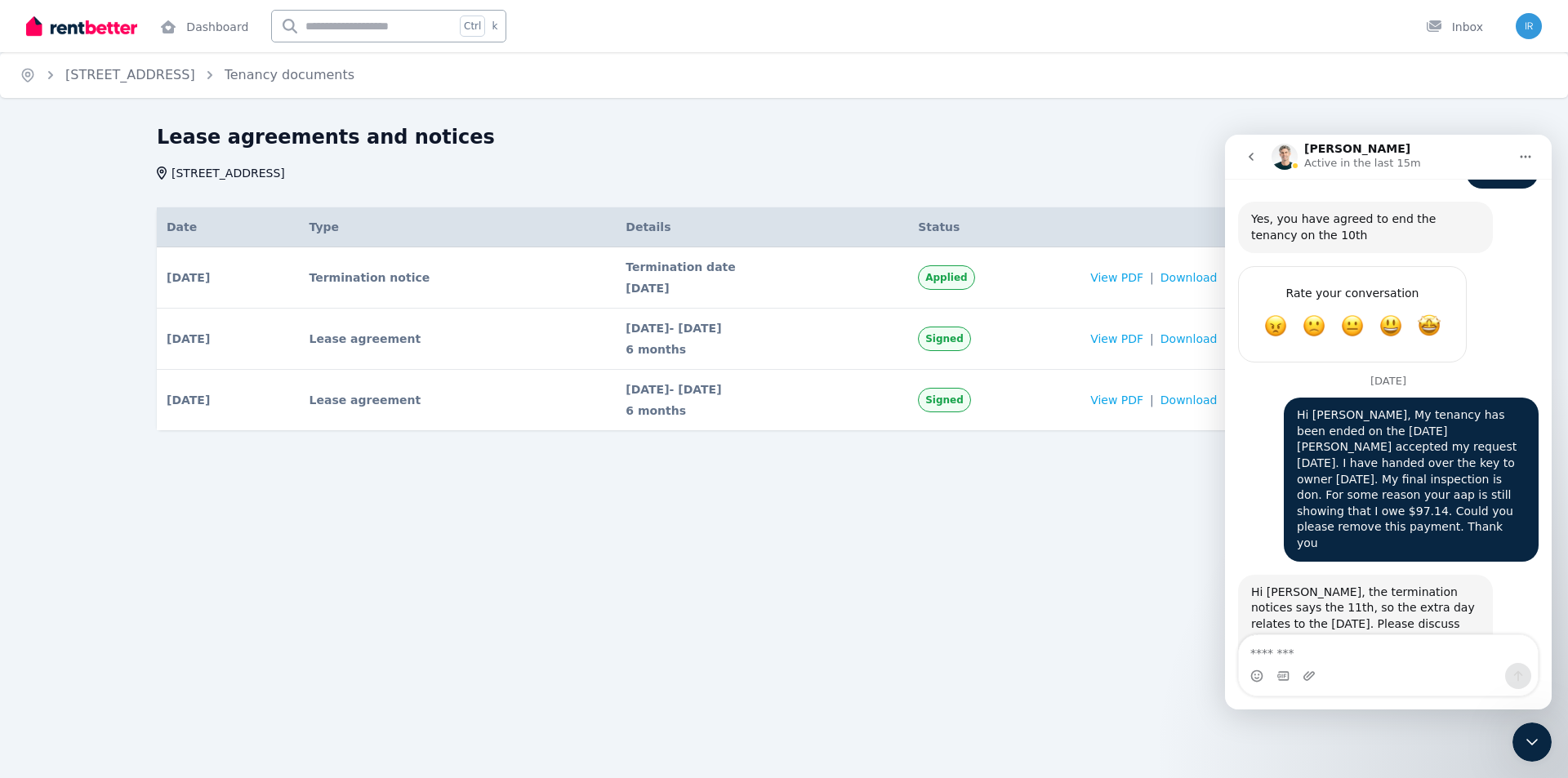
click at [1439, 668] on div "Intercom messenger" at bounding box center [1388, 676] width 299 height 26
click at [1355, 645] on textarea "Message…" at bounding box center [1388, 649] width 299 height 28
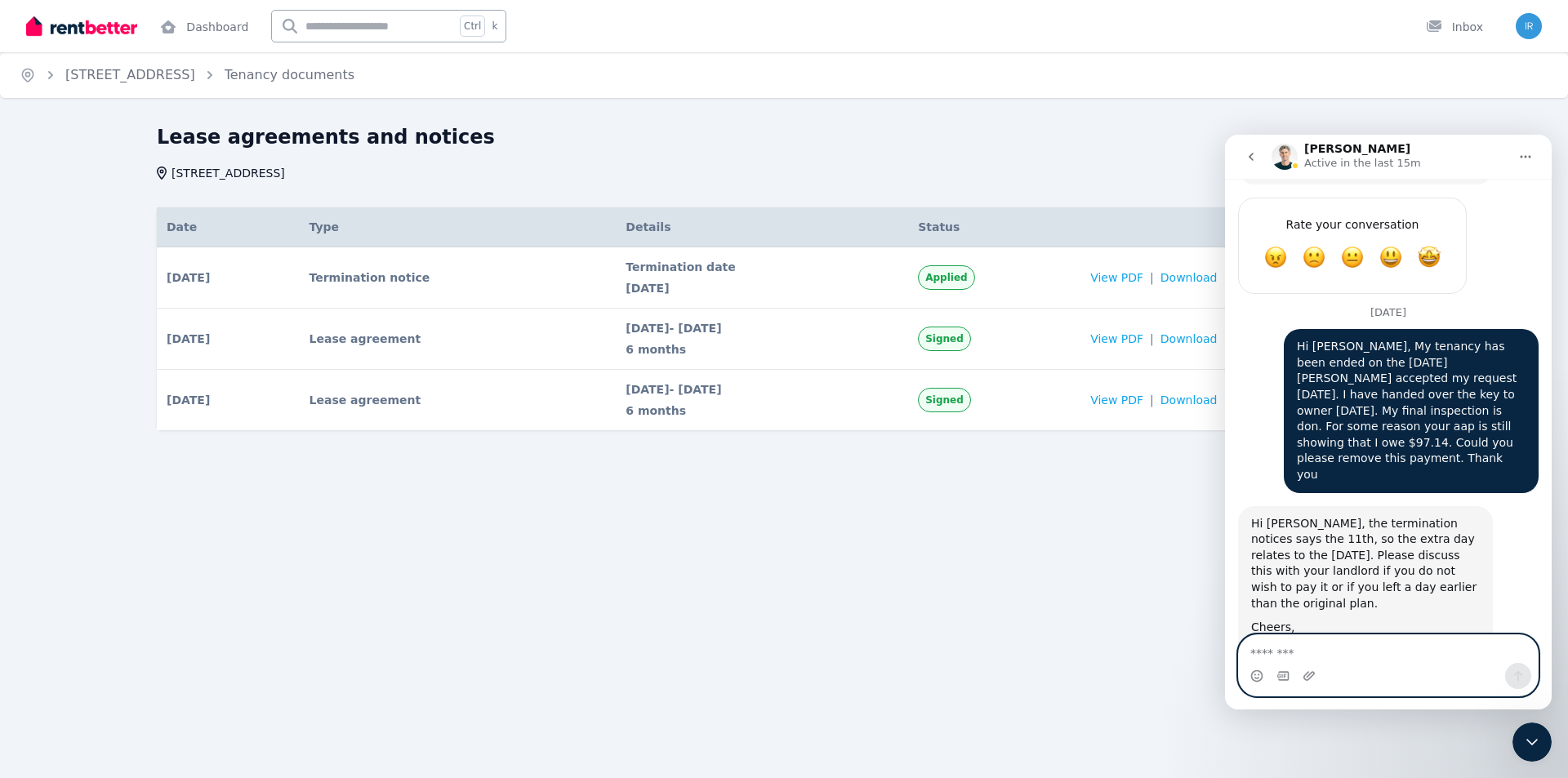
scroll to position [7968, 0]
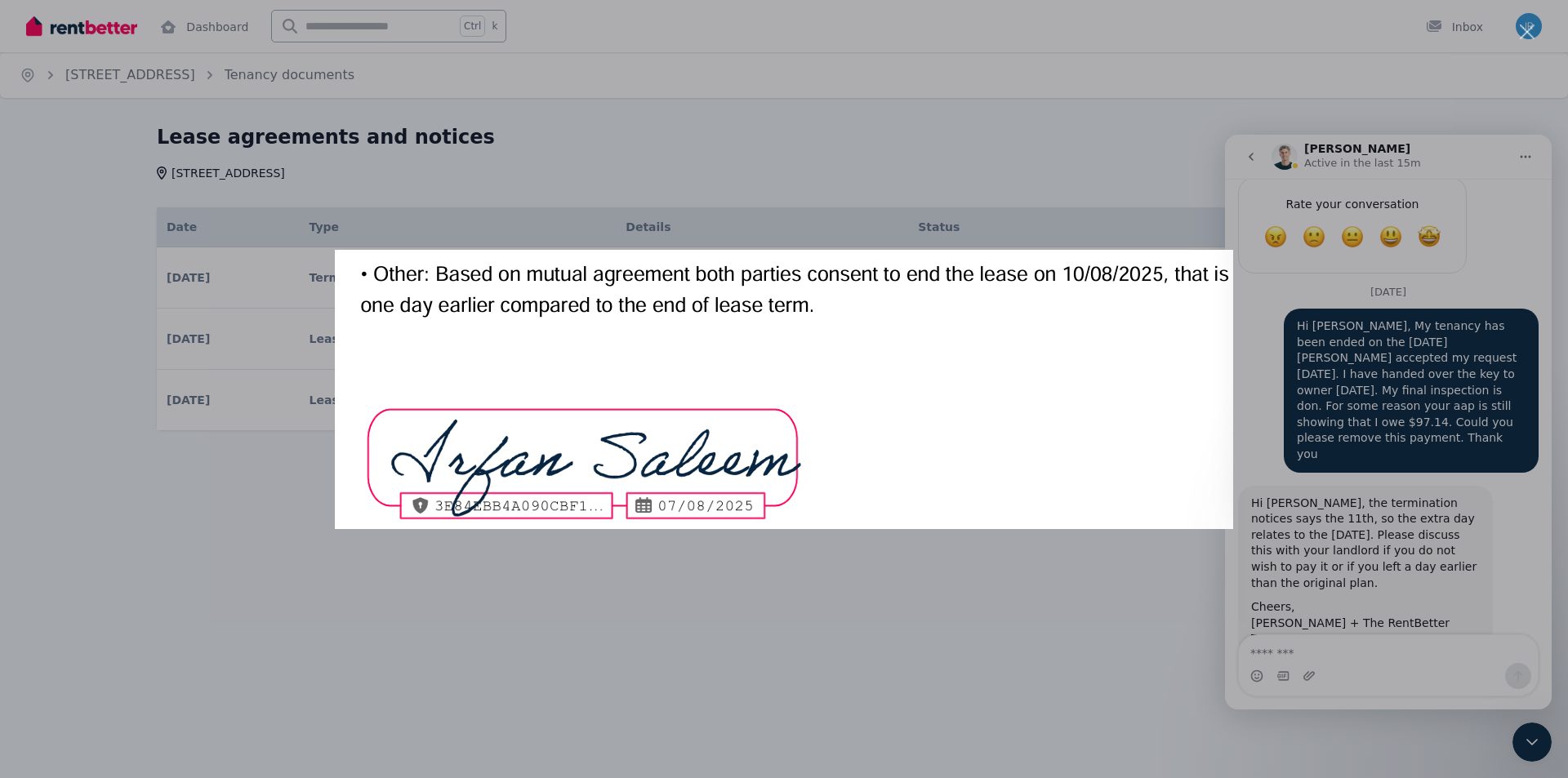
scroll to position [0, 0]
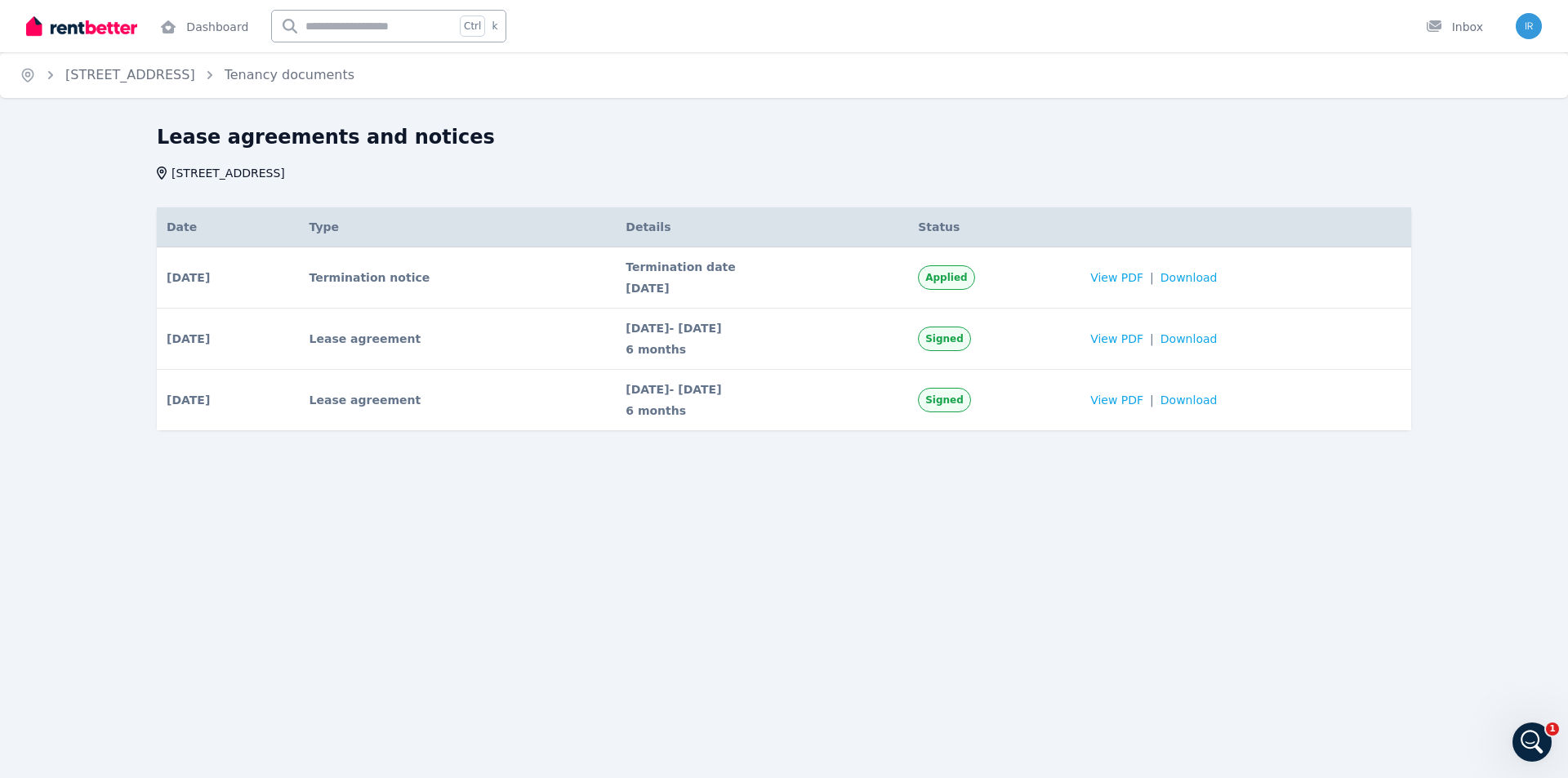
click at [481, 513] on div "Home [STREET_ADDRESS] Tenancy documents Lease agreements and notices [STREET_AD…" at bounding box center [784, 389] width 1568 height 778
click at [1527, 749] on icon "Open Intercom Messenger" at bounding box center [1532, 742] width 27 height 27
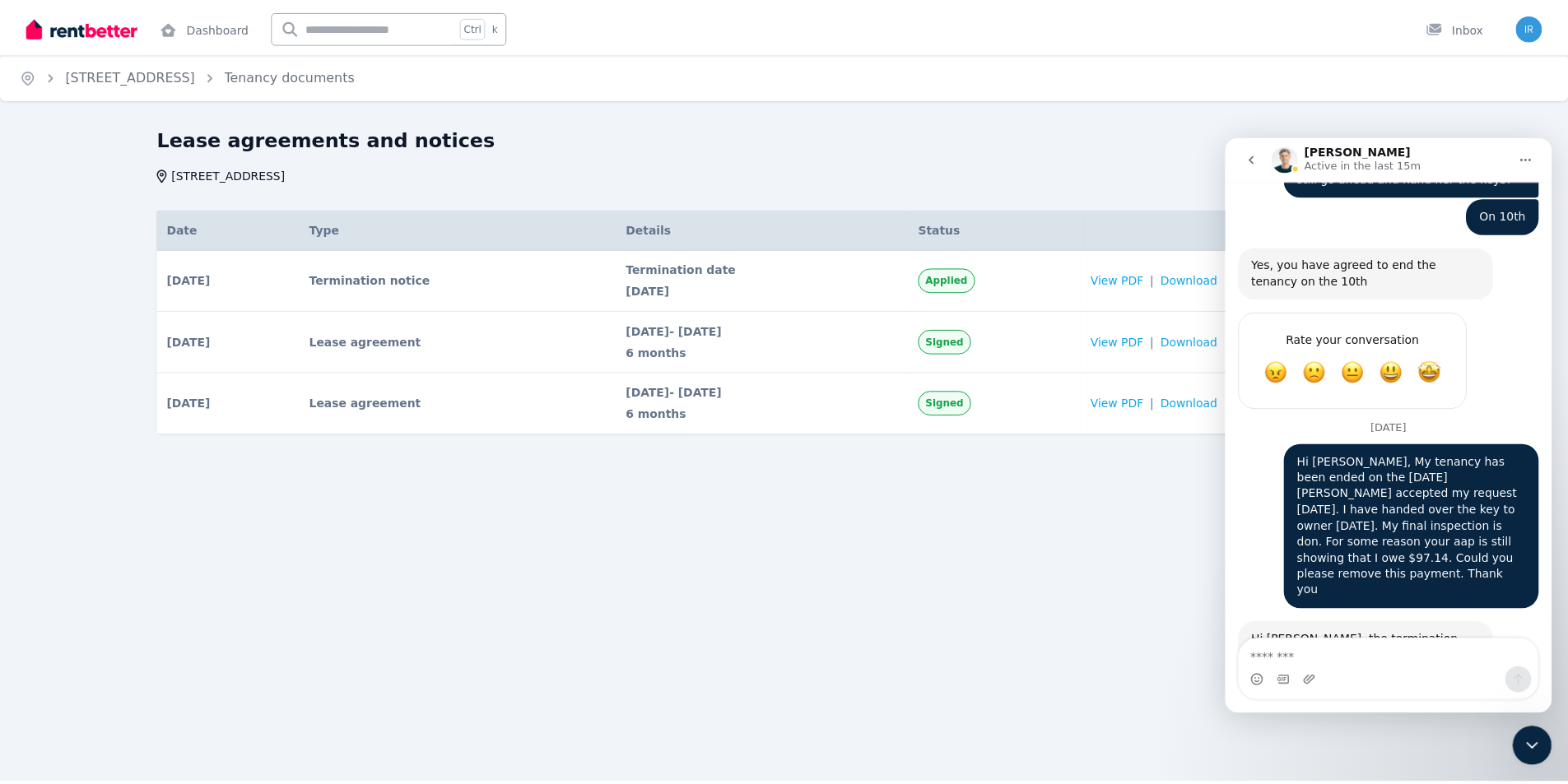
scroll to position [8030, 0]
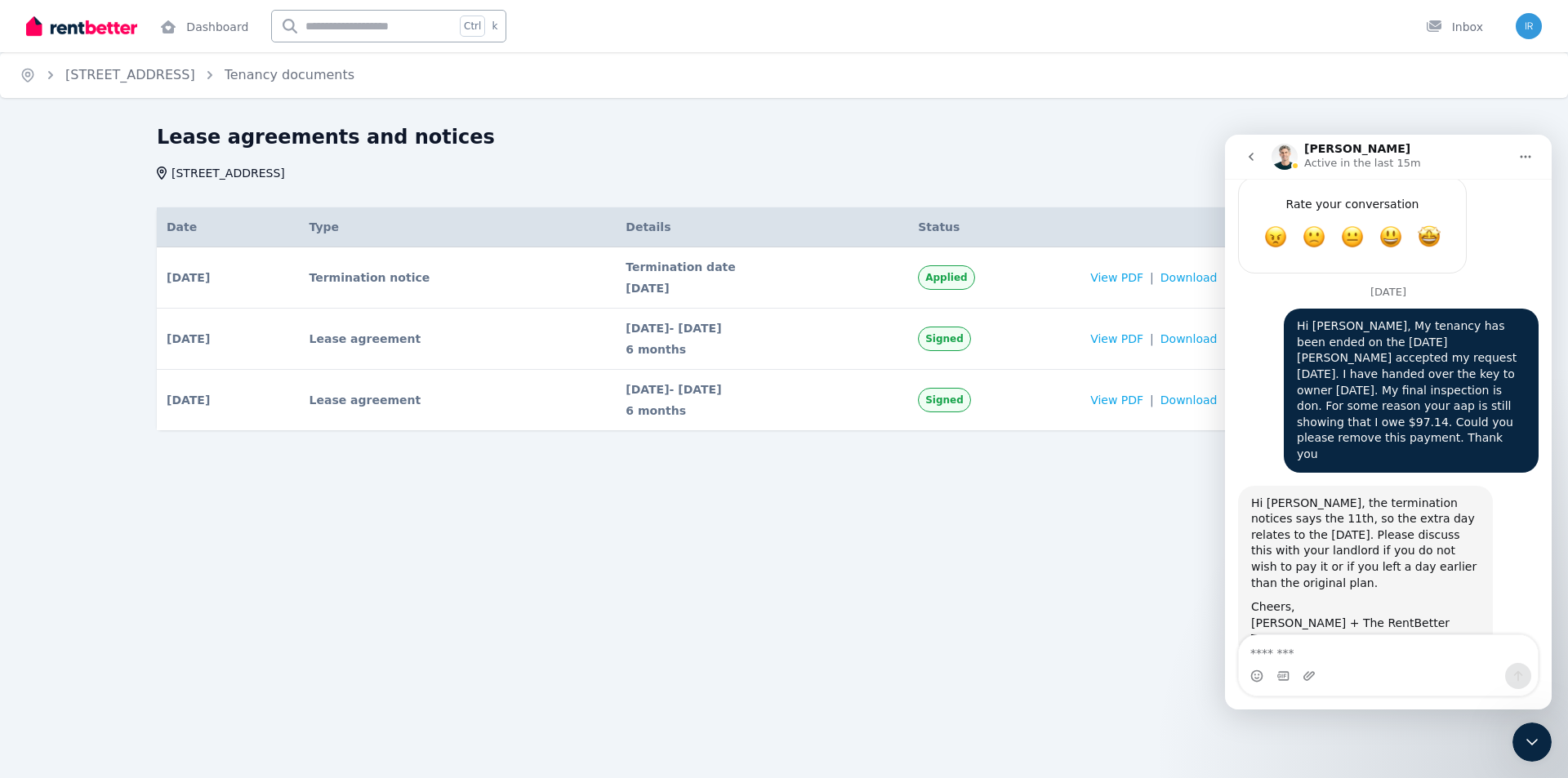
click at [1376, 639] on textarea "Message…" at bounding box center [1388, 649] width 299 height 28
click at [1093, 623] on div "Home [STREET_ADDRESS] Tenancy documents Lease agreements and notices [STREET_AD…" at bounding box center [784, 389] width 1568 height 778
click at [1532, 729] on div "Close Intercom Messenger" at bounding box center [1532, 743] width 40 height 40
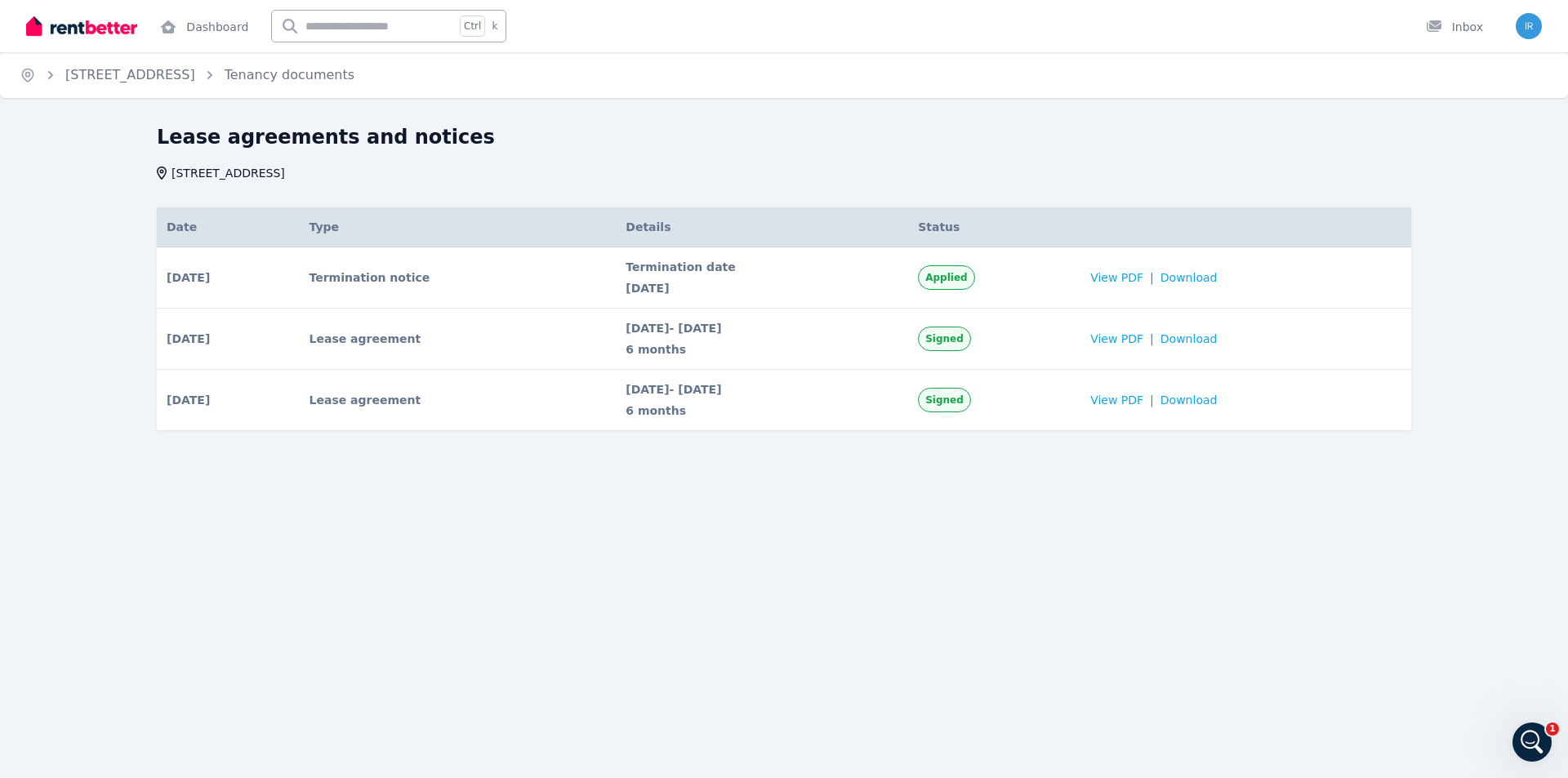
click at [944, 631] on div "Home [STREET_ADDRESS] Tenancy documents Lease agreements and notices [STREET_AD…" at bounding box center [784, 389] width 1568 height 778
click at [187, 75] on link "[STREET_ADDRESS]" at bounding box center [130, 75] width 130 height 15
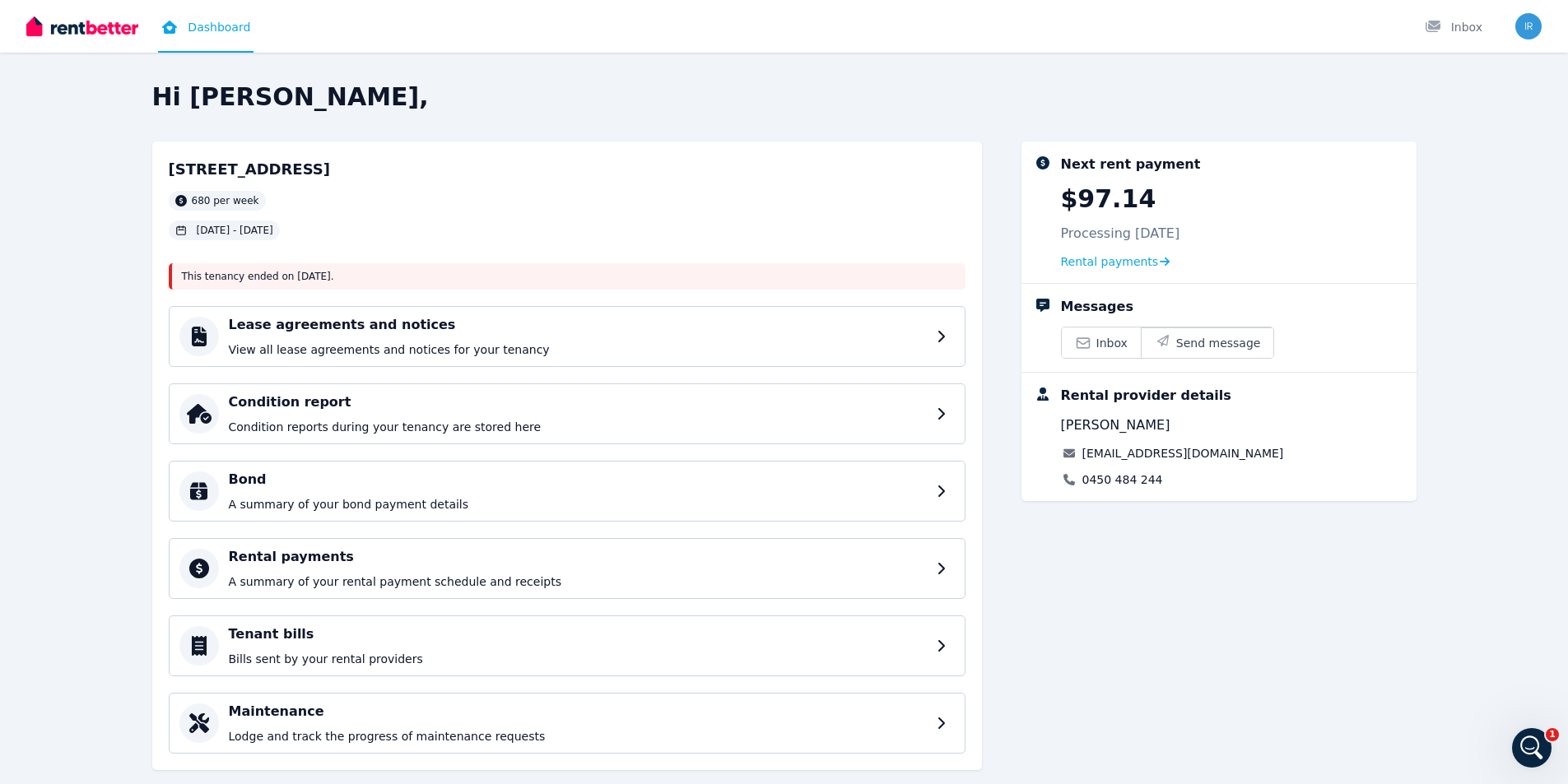
click at [1535, 736] on div "Open Intercom Messenger" at bounding box center [1531, 748] width 55 height 55
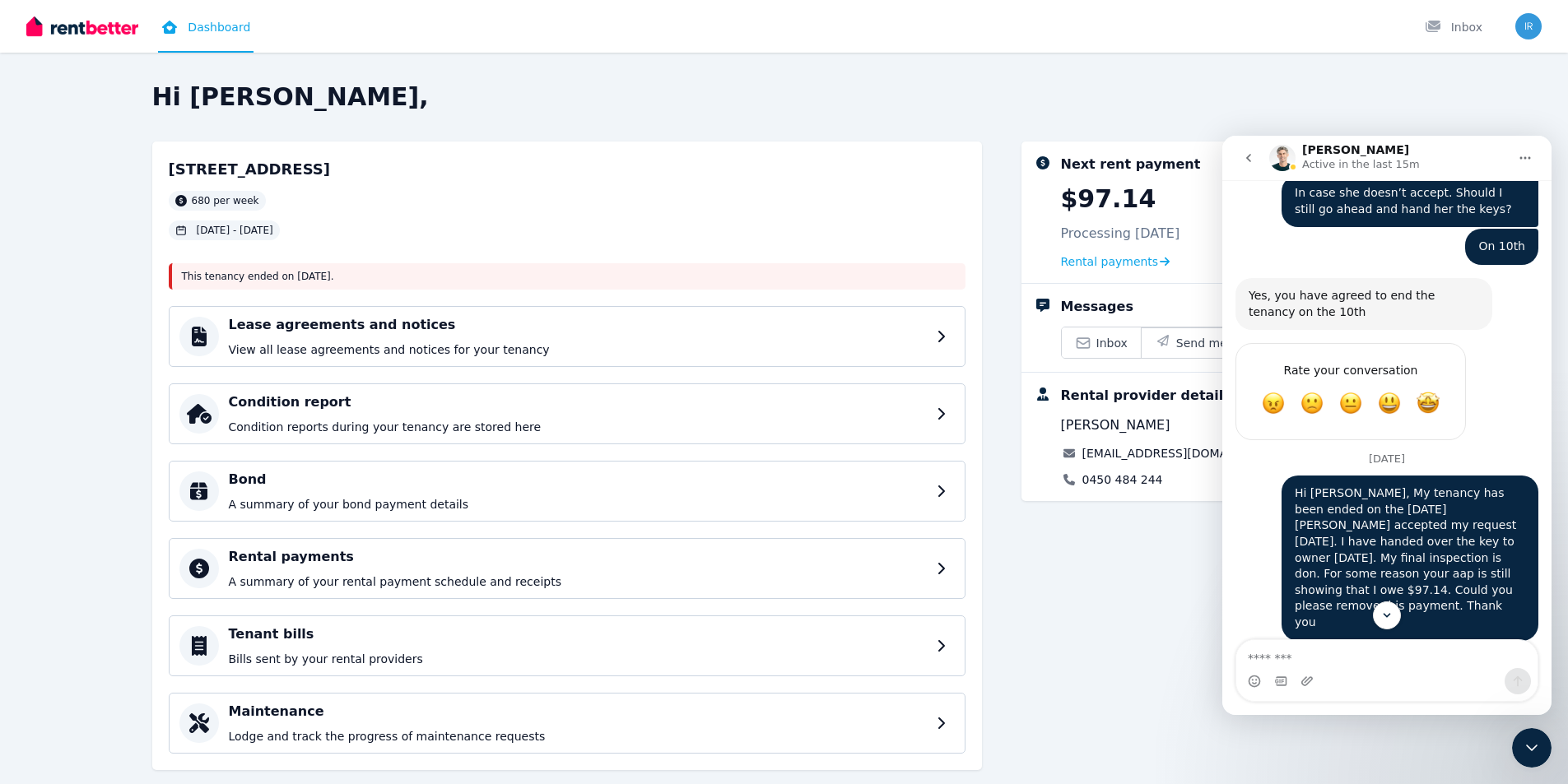
scroll to position [8030, 0]
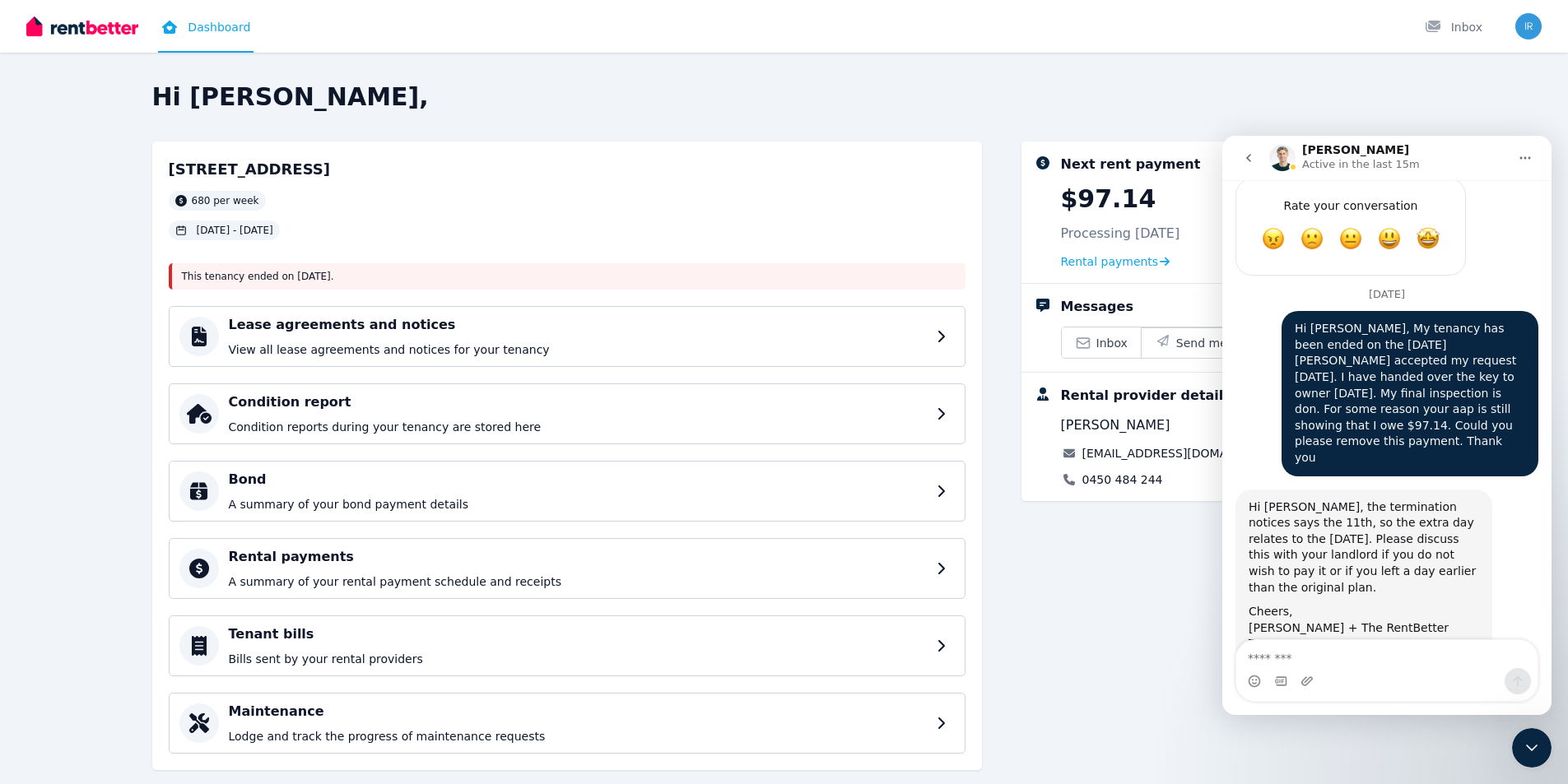
click at [1322, 660] on textarea "Message…" at bounding box center [1387, 654] width 301 height 28
click at [1324, 649] on textarea "Message…" at bounding box center [1387, 654] width 301 height 28
click at [1302, 659] on textarea "Message…" at bounding box center [1387, 654] width 301 height 28
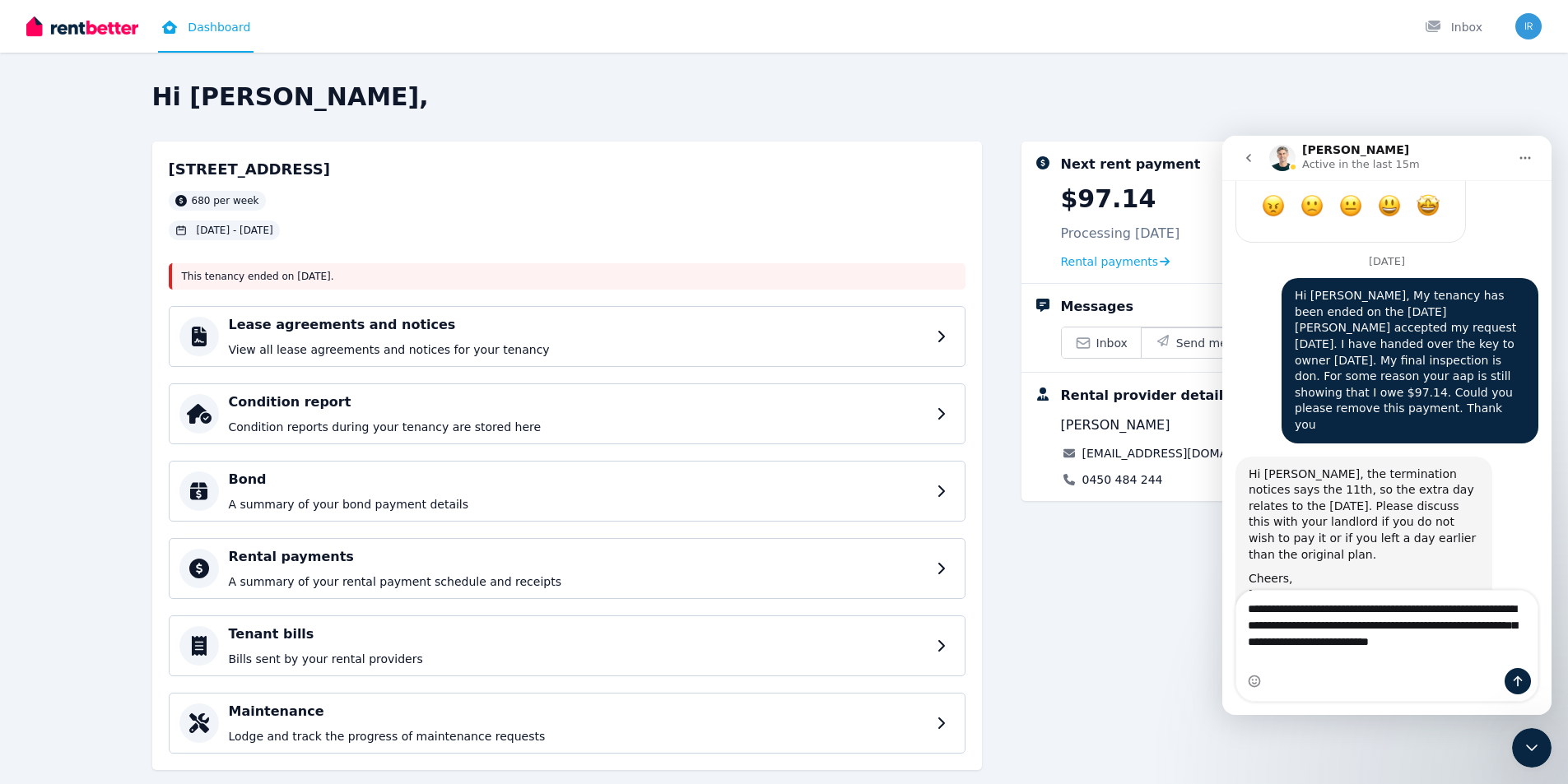
scroll to position [8079, 0]
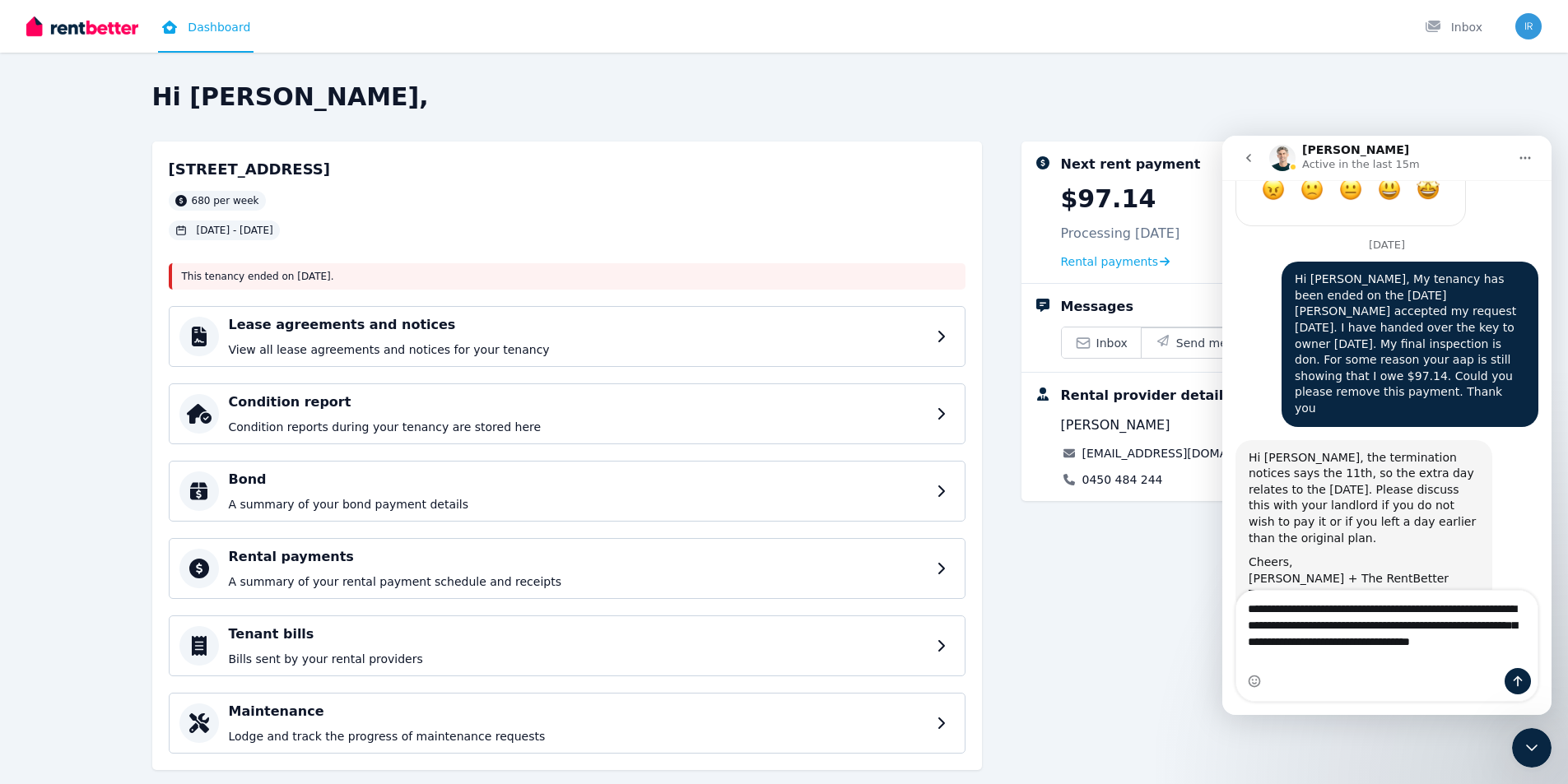
drag, startPoint x: 1300, startPoint y: 640, endPoint x: 1285, endPoint y: 640, distance: 15.0
click at [1285, 640] on textarea "**********" at bounding box center [1387, 629] width 301 height 77
drag, startPoint x: 1303, startPoint y: 640, endPoint x: 1237, endPoint y: 645, distance: 66.2
click at [1237, 645] on textarea "**********" at bounding box center [1387, 629] width 301 height 77
drag, startPoint x: 1269, startPoint y: 662, endPoint x: 1472, endPoint y: 645, distance: 203.7
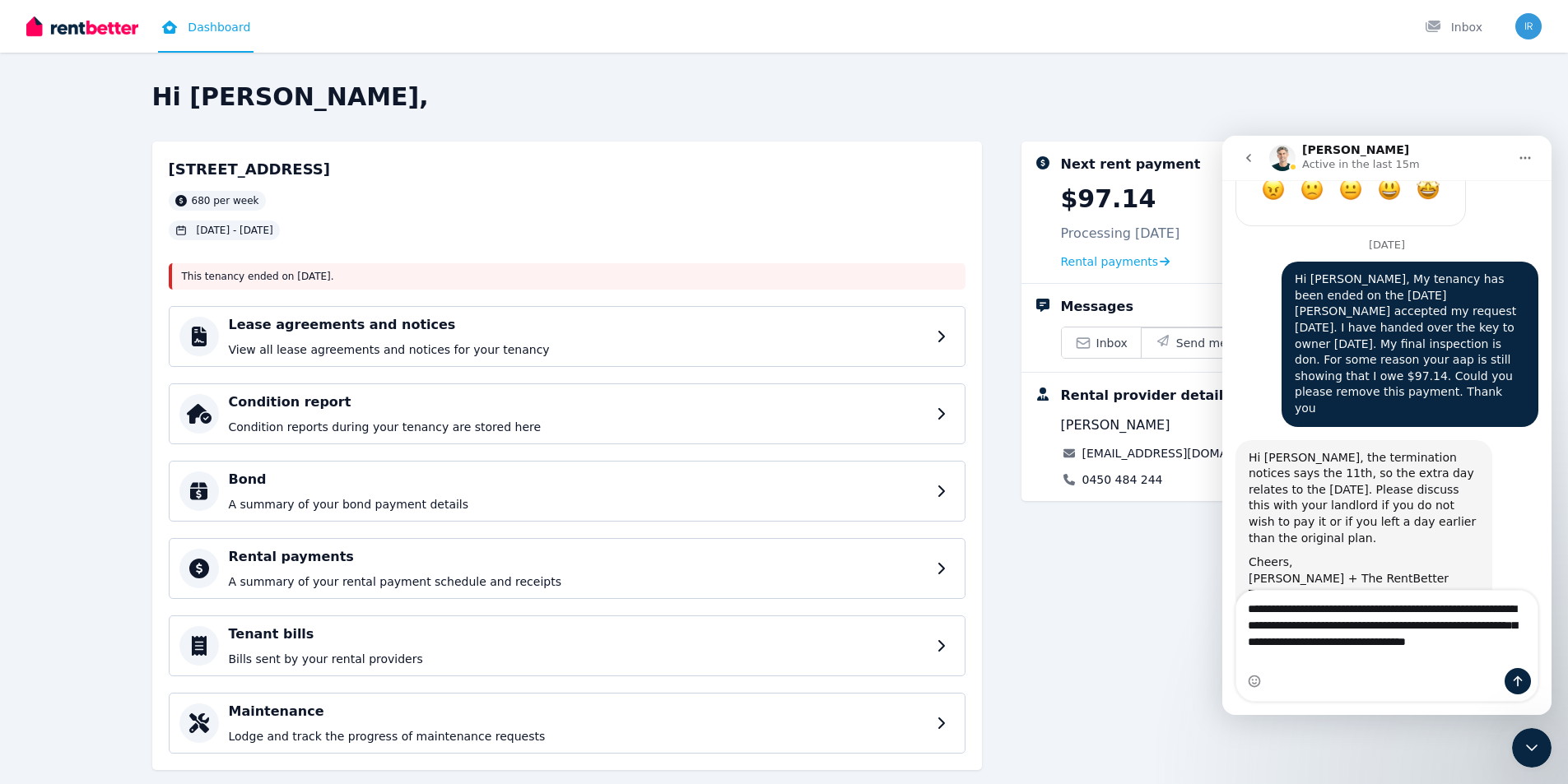
click at [1472, 645] on textarea "**********" at bounding box center [1387, 629] width 301 height 77
type textarea "**********"
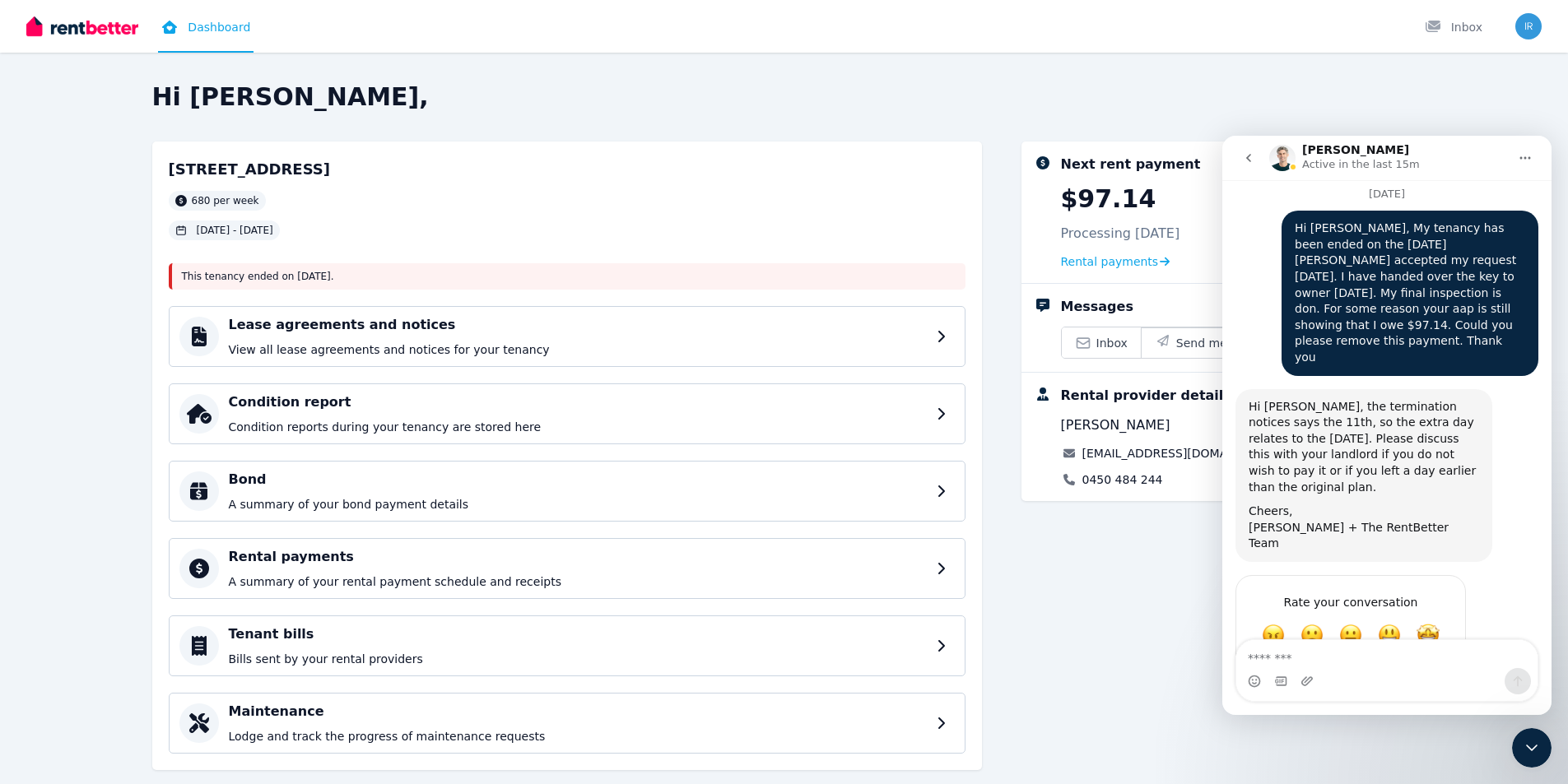
scroll to position [8132, 0]
